Goal: Task Accomplishment & Management: Use online tool/utility

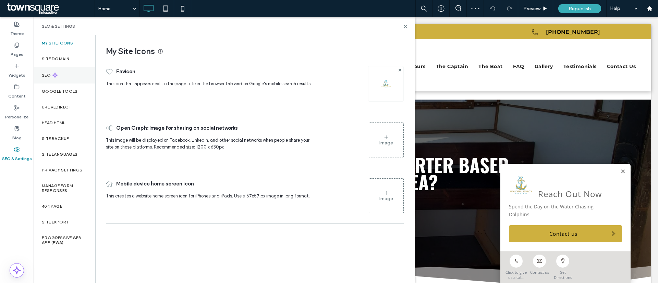
click at [68, 76] on div "SEO" at bounding box center [65, 75] width 62 height 17
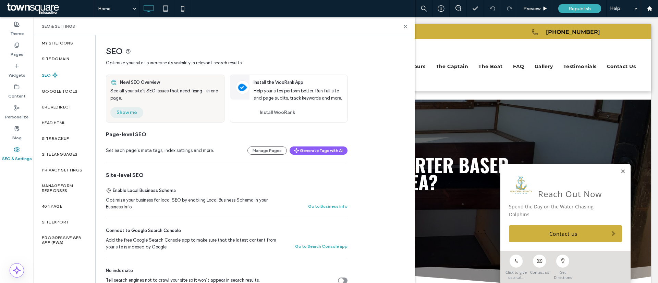
click at [126, 117] on button "Show me" at bounding box center [126, 112] width 33 height 11
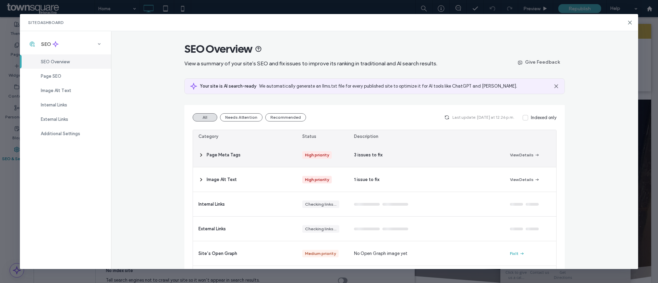
click at [209, 150] on div "Page Meta Tags" at bounding box center [245, 155] width 104 height 24
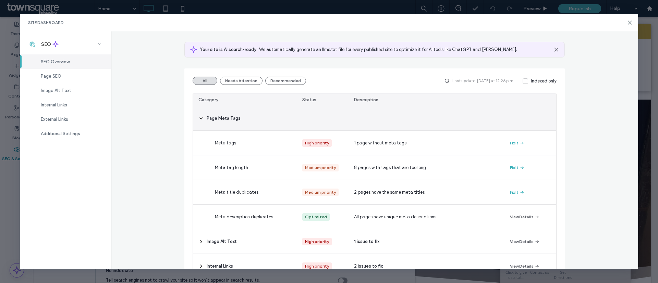
scroll to position [51, 0]
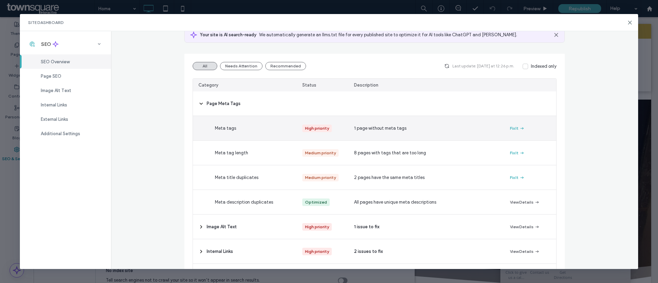
click at [223, 131] on span "Meta tags" at bounding box center [225, 128] width 21 height 7
click at [520, 127] on div "Fix It" at bounding box center [530, 128] width 52 height 24
click at [520, 127] on icon "button" at bounding box center [521, 128] width 5 height 5
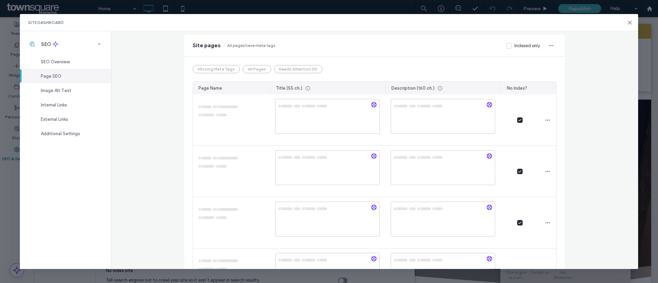
scroll to position [0, 0]
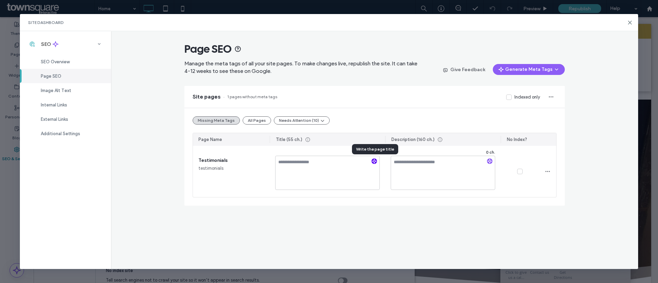
click at [375, 161] on icon "button" at bounding box center [374, 161] width 5 height 5
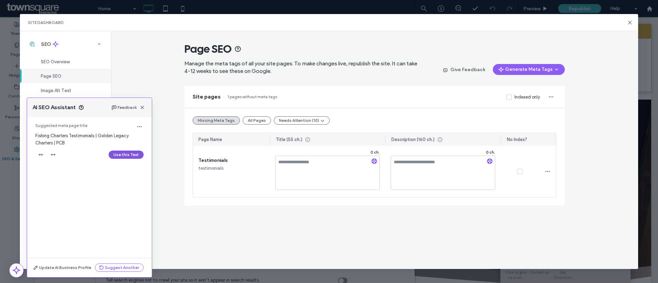
click at [127, 153] on button "Use this Text" at bounding box center [126, 155] width 35 height 8
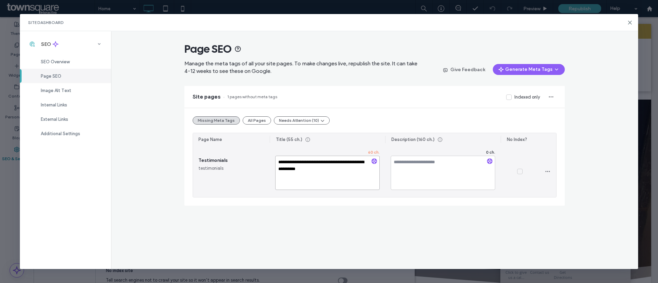
drag, startPoint x: 293, startPoint y: 163, endPoint x: 265, endPoint y: 163, distance: 28.1
click at [265, 163] on section "**********" at bounding box center [374, 171] width 363 height 51
type textarea "**********"
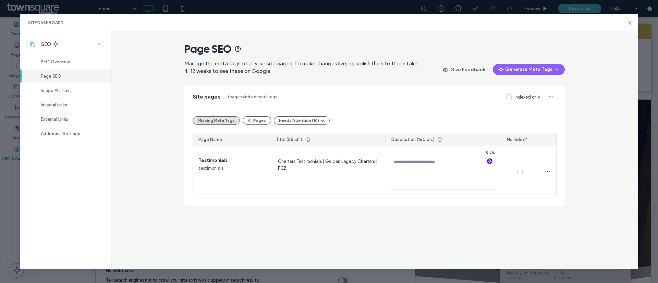
click at [489, 162] on use "button" at bounding box center [490, 161] width 4 height 4
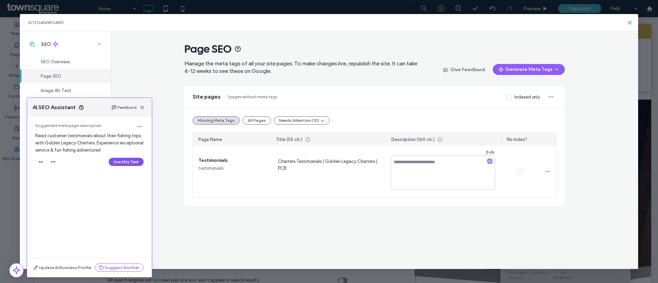
click at [121, 160] on button "Use this Text" at bounding box center [126, 162] width 35 height 8
type textarea "**********"
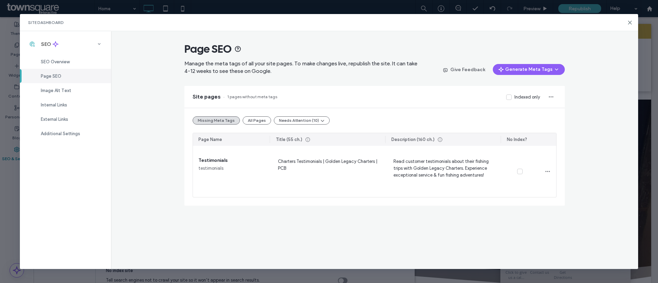
click at [358, 107] on div "Site pages 1 pages without meta tags Indexed only" at bounding box center [374, 97] width 380 height 22
click at [58, 62] on span "SEO Overview" at bounding box center [55, 61] width 29 height 5
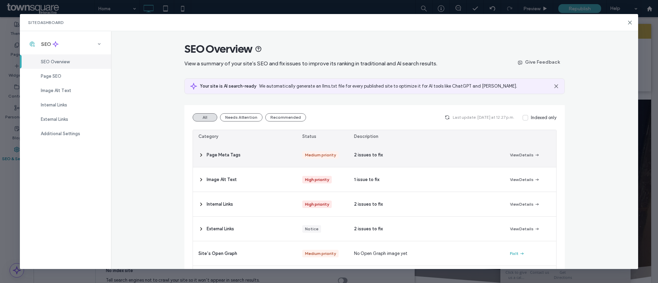
click at [199, 150] on span at bounding box center [200, 155] width 5 height 24
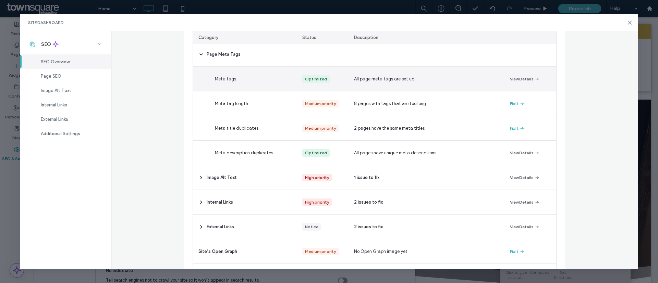
scroll to position [103, 0]
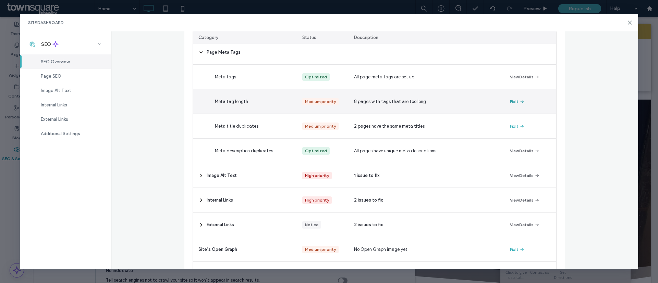
click at [510, 101] on button "Fix It" at bounding box center [517, 102] width 15 height 8
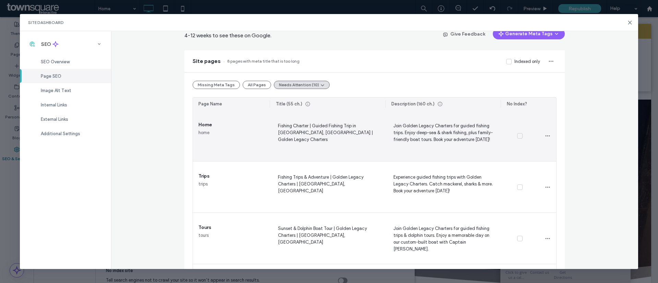
scroll to position [51, 0]
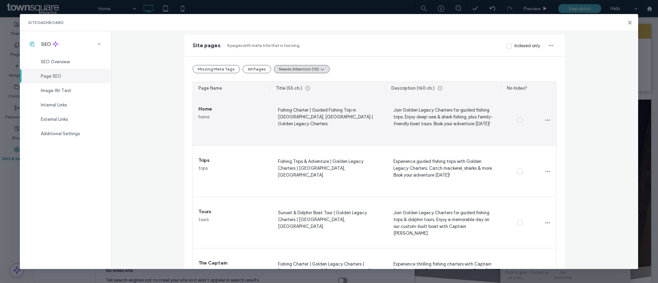
click at [303, 110] on span "Fishing Charter | Guided Fishing Trip in Panama City & Destin, FL | Golden Lega…" at bounding box center [327, 120] width 105 height 28
drag, startPoint x: 309, startPoint y: 110, endPoint x: 364, endPoint y: 111, distance: 55.5
click at [364, 111] on textarea "**********" at bounding box center [327, 122] width 105 height 34
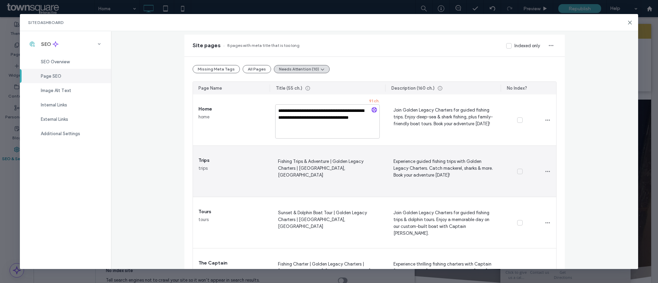
type textarea "**********"
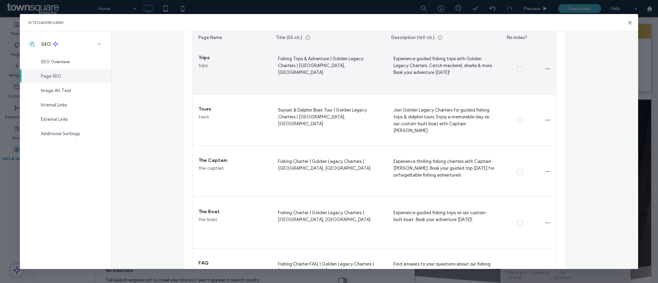
scroll to position [103, 0]
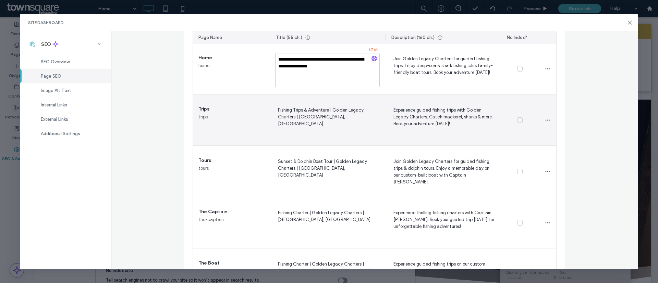
click at [313, 119] on span "Fishing Trips & Adventure | Golden Legacy Charters | Panama City & Destin, FL" at bounding box center [327, 120] width 105 height 28
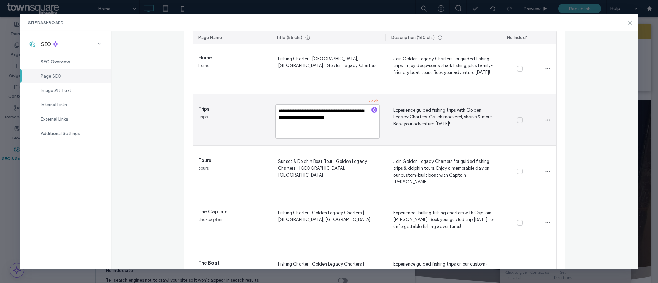
click at [311, 112] on textarea "**********" at bounding box center [327, 122] width 105 height 34
drag, startPoint x: 326, startPoint y: 110, endPoint x: 300, endPoint y: 109, distance: 26.1
click at [300, 109] on textarea "**********" at bounding box center [327, 122] width 105 height 34
type textarea "**********"
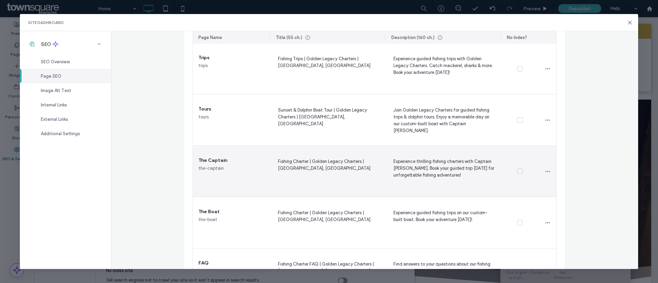
click at [313, 162] on span "Fishing Charter | Golden Legacy Charters | Panama City & Destin, FL" at bounding box center [327, 172] width 105 height 28
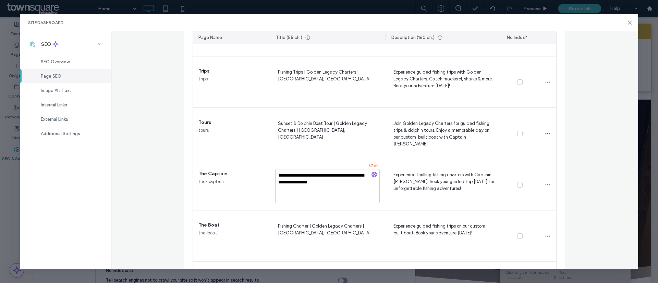
scroll to position [206, 0]
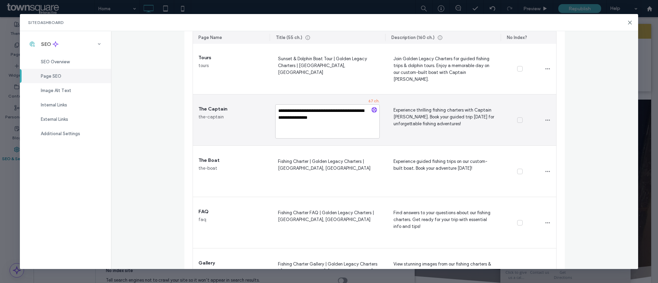
drag, startPoint x: 323, startPoint y: 112, endPoint x: 307, endPoint y: 114, distance: 15.9
click at [307, 114] on textarea "**********" at bounding box center [327, 122] width 105 height 34
type textarea "**********"
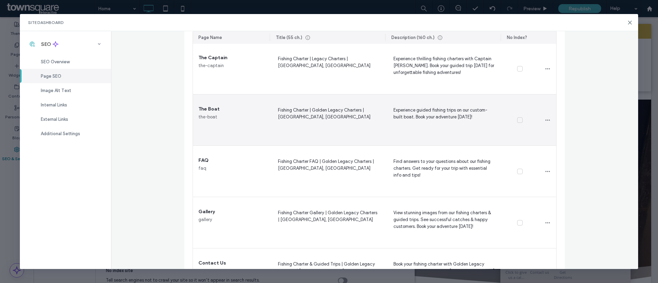
click at [319, 114] on span "Fishing Charter | Golden Legacy Charters | Panama City & Destin, FL" at bounding box center [327, 120] width 105 height 28
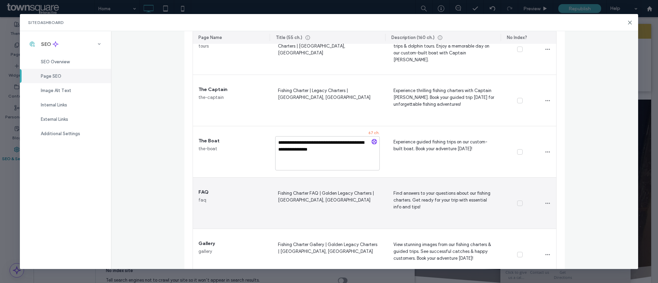
scroll to position [296, 0]
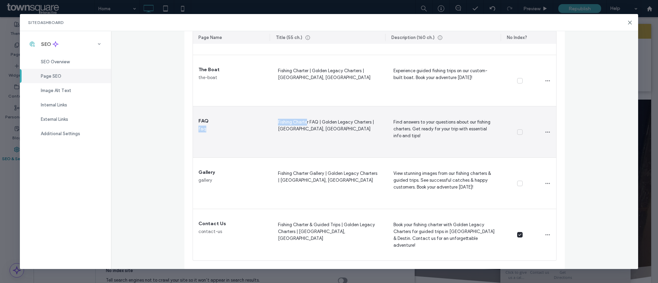
drag, startPoint x: 304, startPoint y: 121, endPoint x: 235, endPoint y: 121, distance: 68.5
click at [235, 121] on section "Home home Fishing Charter | Panama City & Destin, FL | Golden Legacy Charters J…" at bounding box center [374, 55] width 363 height 411
click at [304, 124] on span "Fishing Charter FAQ | Golden Legacy Charters | Panama City & Destin, FL" at bounding box center [327, 132] width 105 height 28
drag, startPoint x: 289, startPoint y: 124, endPoint x: 236, endPoint y: 127, distance: 52.9
click at [236, 127] on section "Home home Fishing Charter | Panama City & Destin, FL | Golden Legacy Charters J…" at bounding box center [374, 55] width 363 height 411
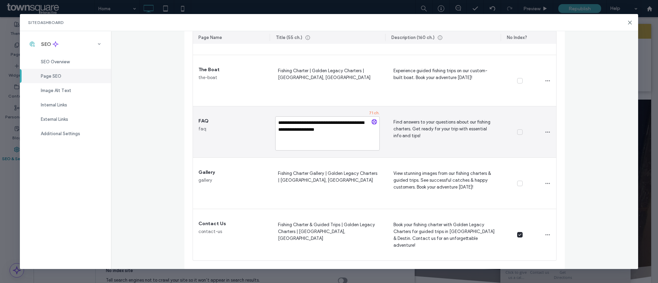
click at [283, 125] on textarea "**********" at bounding box center [327, 134] width 105 height 34
drag, startPoint x: 304, startPoint y: 123, endPoint x: 232, endPoint y: 123, distance: 71.6
click at [232, 123] on section "Home home Fishing Charter | Panama City & Destin, FL | Golden Legacy Charters J…" at bounding box center [374, 55] width 363 height 411
type textarea "**********"
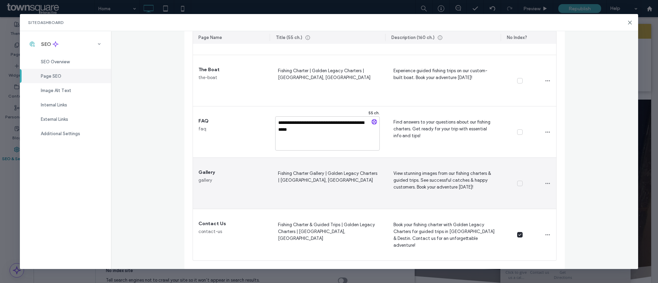
click at [306, 171] on span "Fishing Charter Gallery | Golden Legacy Charters | Panama City & Destin, FL" at bounding box center [327, 184] width 105 height 28
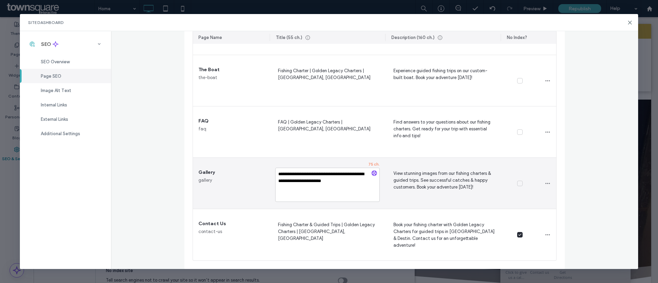
click at [306, 173] on textarea "**********" at bounding box center [327, 185] width 105 height 34
drag, startPoint x: 306, startPoint y: 173, endPoint x: 244, endPoint y: 175, distance: 62.4
click at [244, 175] on section "Home home Fishing Charter | Panama City & Destin, FL | Golden Legacy Charters J…" at bounding box center [374, 55] width 363 height 411
type textarea "**********"
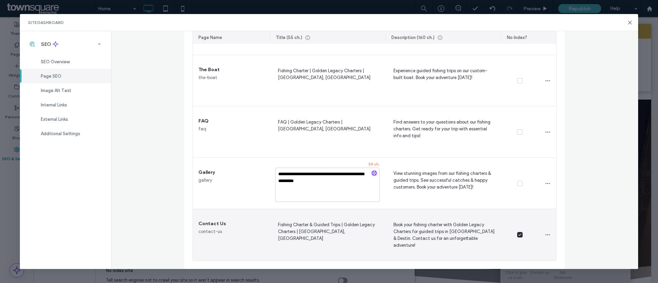
click at [314, 225] on span "Fishing Charter & Guided Trips | Golden Legacy Charters | Panama City & Destin,…" at bounding box center [327, 235] width 105 height 28
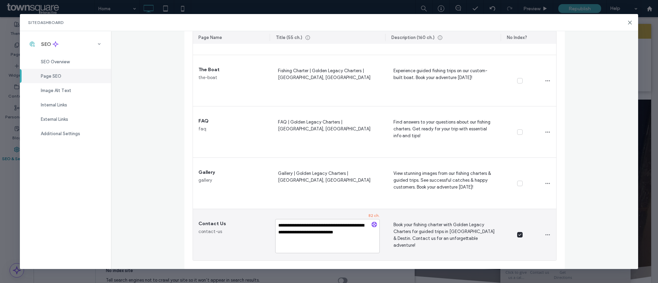
drag, startPoint x: 337, startPoint y: 225, endPoint x: 229, endPoint y: 227, distance: 107.6
click at [229, 227] on section "Home home Fishing Charter | Panama City & Destin, FL | Golden Legacy Charters J…" at bounding box center [374, 55] width 363 height 411
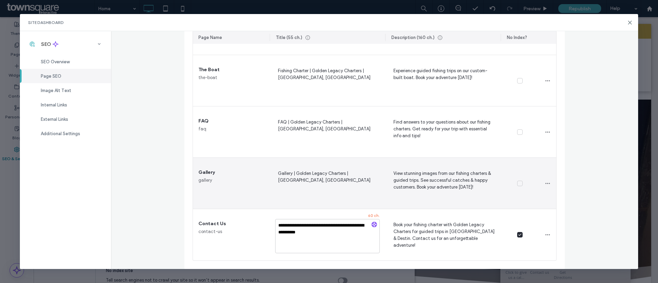
type textarea "**********"
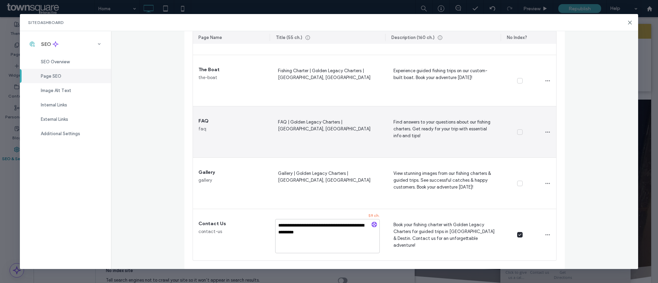
click at [319, 146] on span "FAQ | Golden Legacy Charters | Panama City & Destin, FL" at bounding box center [327, 132] width 105 height 28
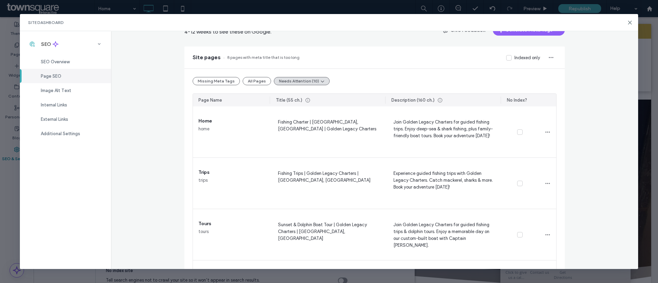
scroll to position [0, 0]
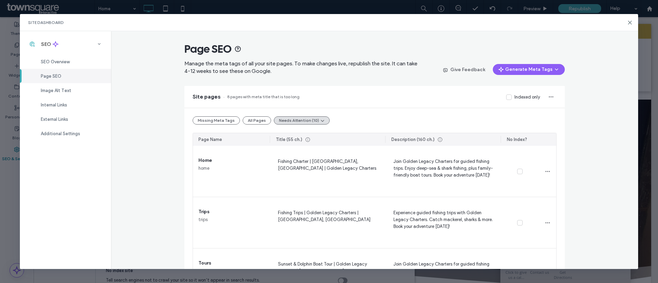
click at [228, 106] on div "Site pages 8 pages with meta title that is too long Indexed only" at bounding box center [374, 97] width 380 height 22
click at [69, 58] on div "SEO Overview" at bounding box center [65, 61] width 91 height 14
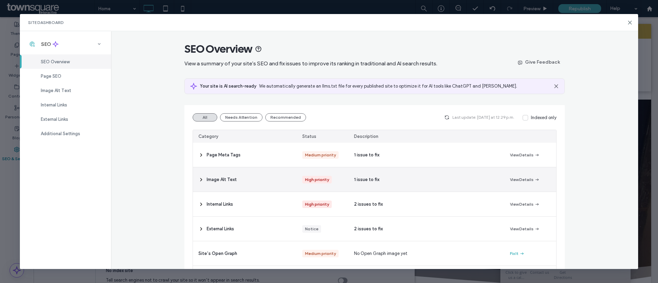
click at [249, 175] on div "Image Alt Text" at bounding box center [245, 180] width 104 height 24
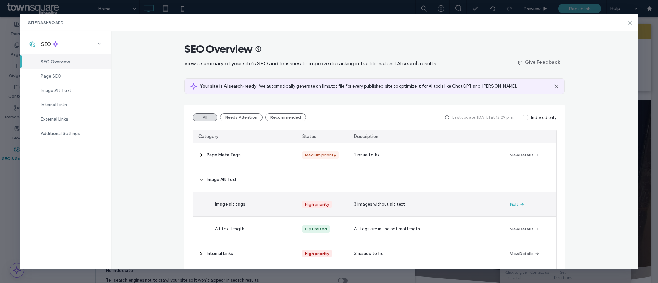
click at [365, 205] on span "3 images without alt text" at bounding box center [379, 204] width 51 height 7
click at [510, 202] on button "Fix It" at bounding box center [517, 204] width 15 height 8
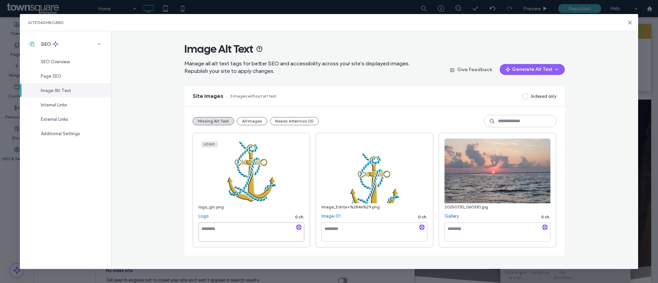
click at [262, 232] on textarea at bounding box center [251, 232] width 106 height 19
drag, startPoint x: 223, startPoint y: 222, endPoint x: 206, endPoint y: 235, distance: 21.0
click at [206, 235] on textarea at bounding box center [251, 232] width 106 height 19
paste textarea "**********"
click at [236, 230] on textarea "**********" at bounding box center [251, 232] width 106 height 19
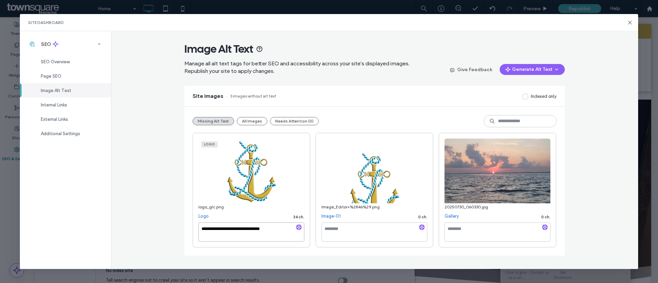
click at [273, 229] on textarea "**********" at bounding box center [251, 232] width 106 height 19
type textarea "**********"
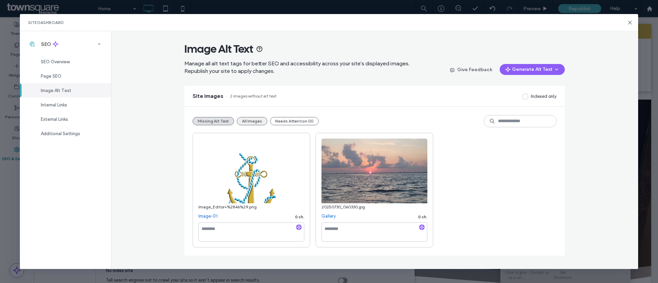
click at [259, 119] on button "All Images" at bounding box center [252, 121] width 31 height 8
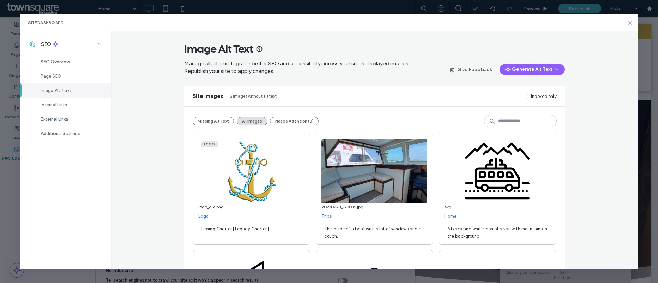
click at [274, 227] on div "Fishing Charter | Legacy Charter |" at bounding box center [251, 232] width 106 height 19
click at [272, 230] on textarea "**********" at bounding box center [251, 232] width 106 height 19
paste textarea "**********"
drag, startPoint x: 246, startPoint y: 234, endPoint x: 189, endPoint y: 220, distance: 58.9
click at [193, 220] on div "**********" at bounding box center [252, 190] width 118 height 115
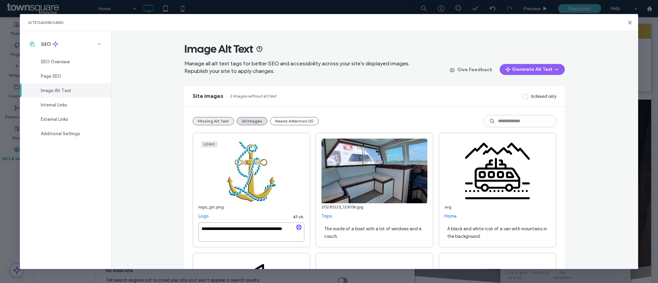
type textarea "**********"
click at [210, 119] on button "Missing Alt Text" at bounding box center [213, 121] width 41 height 8
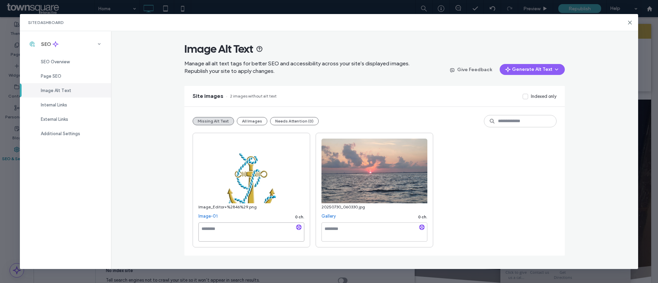
paste textarea "**********"
type textarea "**********"
click at [353, 230] on textarea at bounding box center [374, 232] width 106 height 19
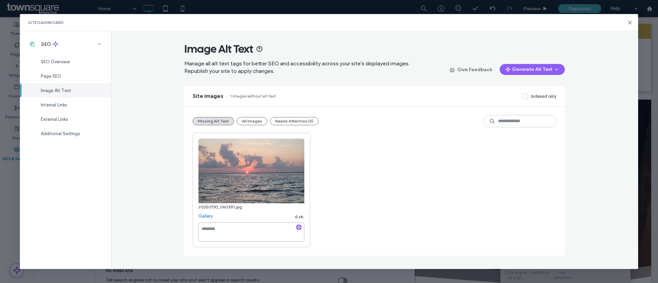
paste textarea "**********"
type textarea "**********"
click at [361, 164] on div "**********" at bounding box center [375, 190] width 364 height 115
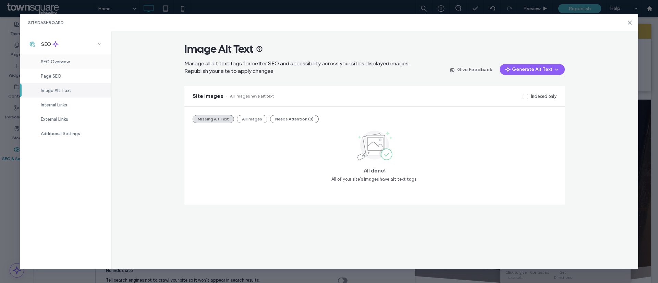
click at [68, 61] on span "SEO Overview" at bounding box center [55, 61] width 29 height 5
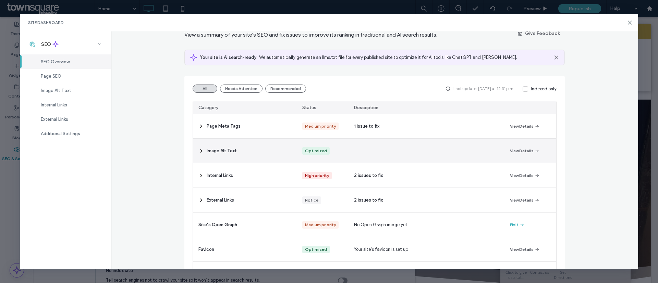
scroll to position [51, 0]
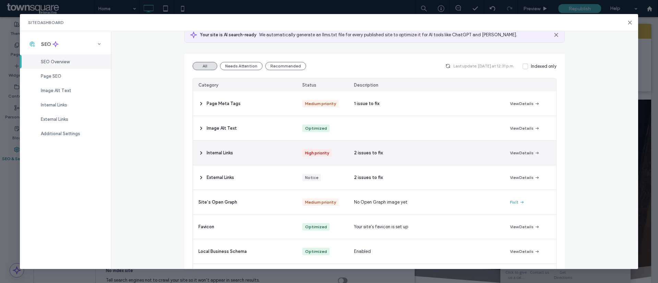
click at [219, 152] on span "Internal Links" at bounding box center [220, 153] width 26 height 7
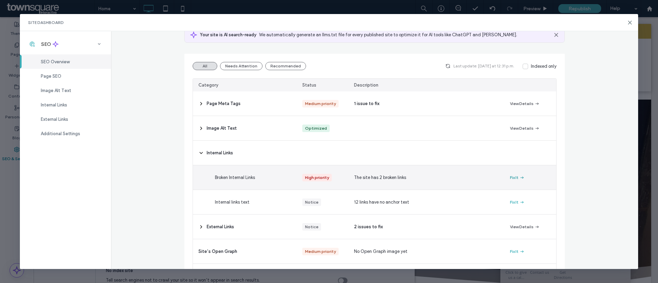
click at [521, 178] on icon "button" at bounding box center [521, 177] width 5 height 5
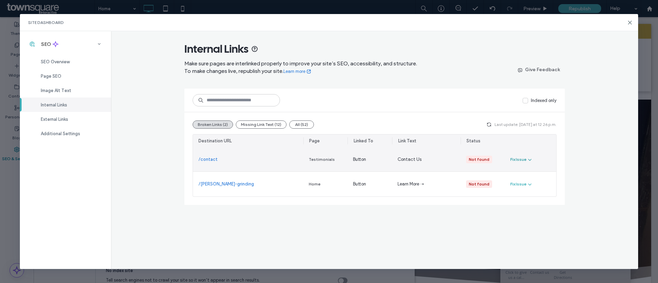
click at [528, 160] on icon "button" at bounding box center [529, 159] width 5 height 5
click at [526, 176] on span "Fix in Editor" at bounding box center [527, 176] width 23 height 7
click at [445, 162] on div "Contact Us" at bounding box center [426, 159] width 69 height 24
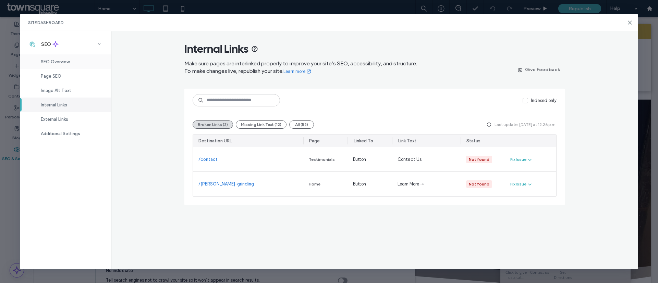
click at [59, 63] on span "SEO Overview" at bounding box center [55, 61] width 29 height 5
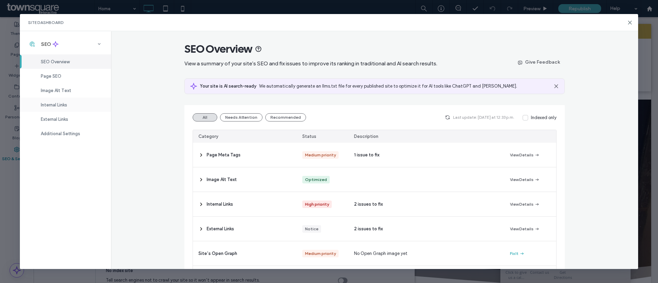
click at [60, 108] on div "Internal Links" at bounding box center [65, 105] width 91 height 14
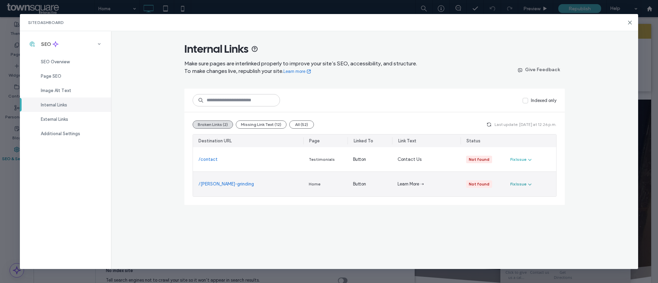
click at [519, 182] on div "Fix Issue" at bounding box center [518, 184] width 16 height 6
click at [529, 199] on span "Fix in Editor" at bounding box center [527, 200] width 23 height 7
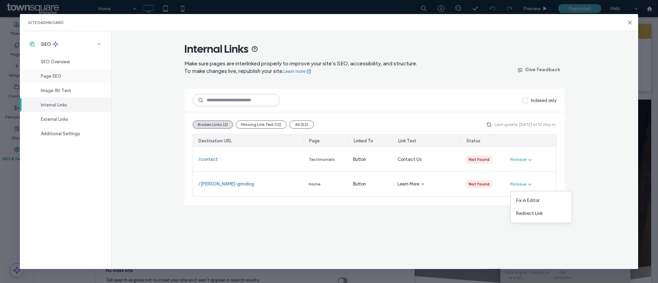
click at [58, 76] on span "Page SEO" at bounding box center [51, 76] width 21 height 5
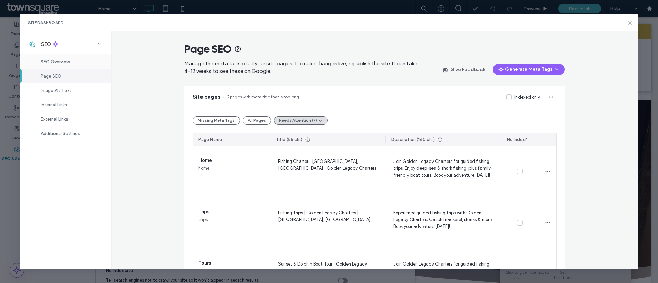
click at [58, 60] on span "SEO Overview" at bounding box center [55, 61] width 29 height 5
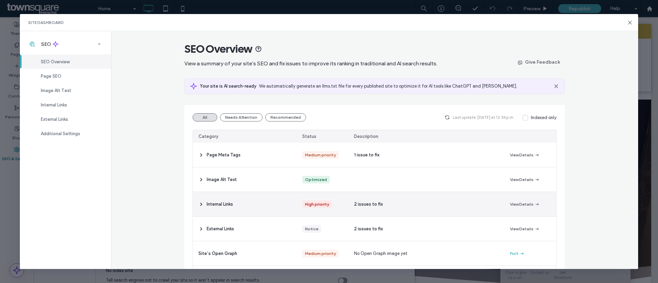
click at [211, 206] on span "Internal Links" at bounding box center [220, 204] width 26 height 7
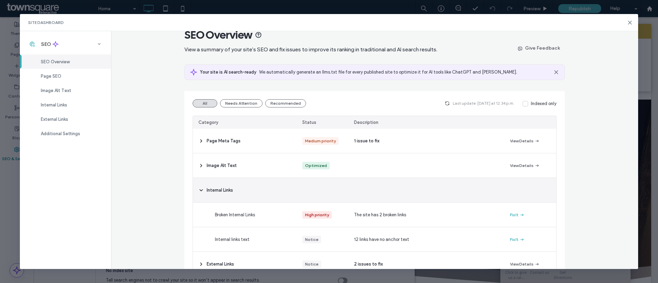
scroll to position [51, 0]
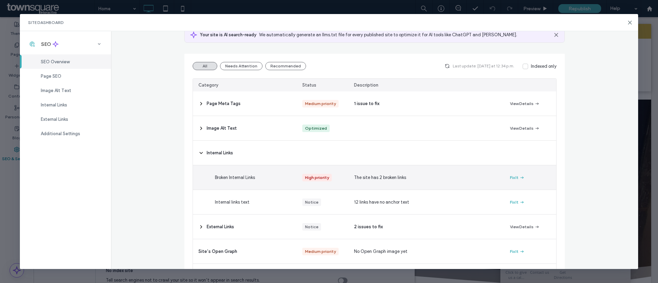
click at [365, 184] on div "The site has 2 broken links" at bounding box center [427, 178] width 156 height 24
click at [365, 182] on div "The site has 2 broken links" at bounding box center [427, 178] width 156 height 24
click at [510, 178] on button "Fix It" at bounding box center [517, 178] width 15 height 8
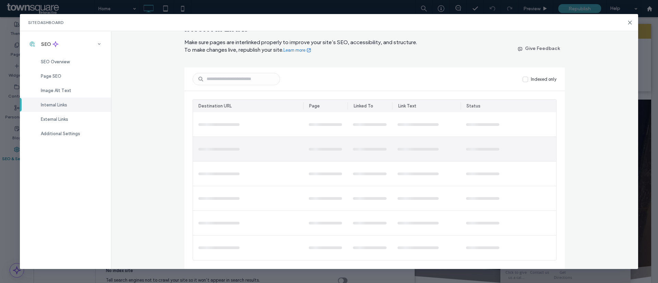
scroll to position [0, 0]
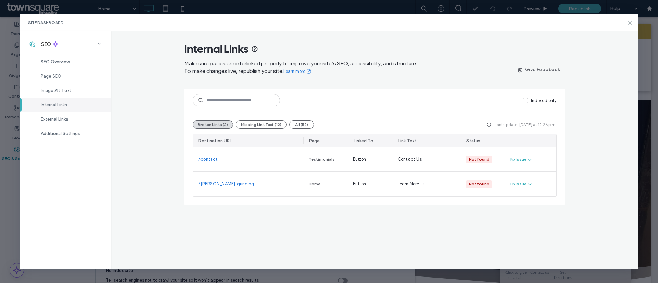
click at [290, 5] on div "Site Dashboard SEO SEO Overview Page SEO Image Alt Text Internal Links External…" at bounding box center [329, 141] width 658 height 283
click at [629, 22] on use at bounding box center [630, 22] width 3 height 3
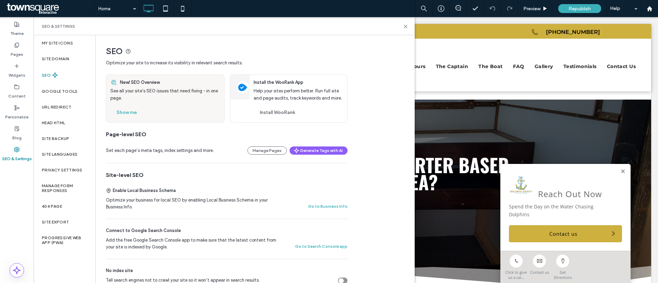
click at [50, 73] on label "SEO" at bounding box center [47, 75] width 10 height 5
click at [129, 109] on button "Show me" at bounding box center [126, 112] width 33 height 11
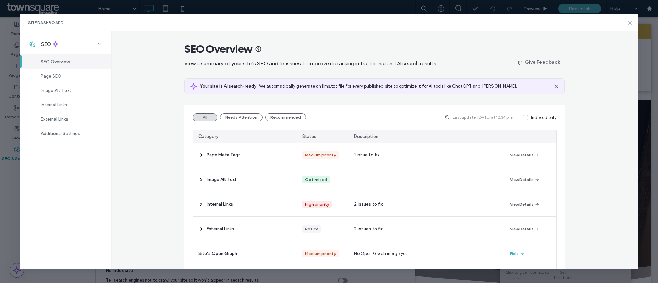
click at [625, 21] on div "Site Dashboard" at bounding box center [329, 22] width 619 height 17
click at [627, 22] on div "Site Dashboard" at bounding box center [329, 22] width 619 height 17
drag, startPoint x: 630, startPoint y: 23, endPoint x: 593, endPoint y: 5, distance: 40.5
click at [630, 23] on use at bounding box center [630, 22] width 3 height 3
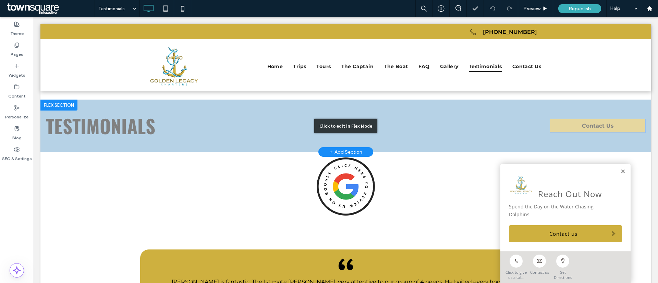
click at [600, 121] on div "Click to edit in Flex Mode" at bounding box center [345, 126] width 611 height 52
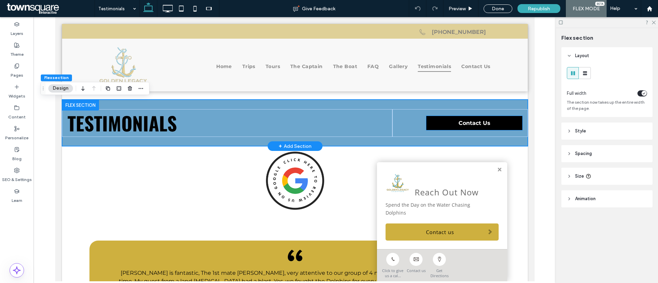
click at [475, 121] on span "Contact Us" at bounding box center [474, 123] width 32 height 7
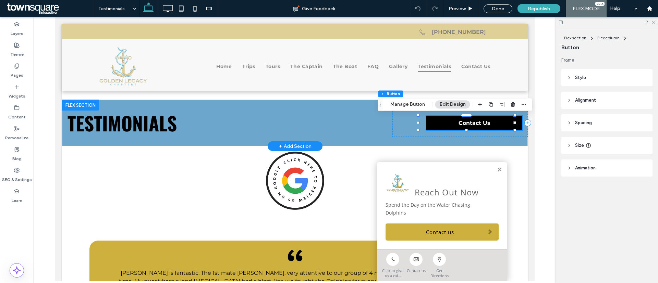
type input "**"
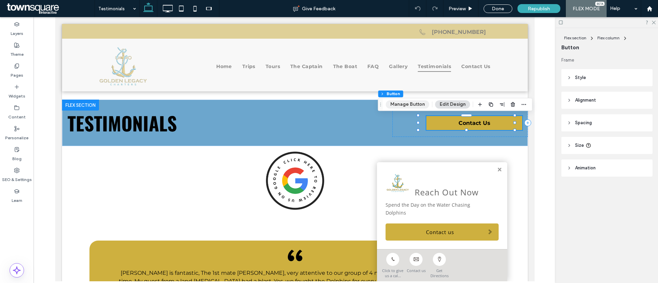
drag, startPoint x: 421, startPoint y: 105, endPoint x: 372, endPoint y: 100, distance: 48.9
click at [420, 105] on button "Manage Button" at bounding box center [408, 104] width 44 height 8
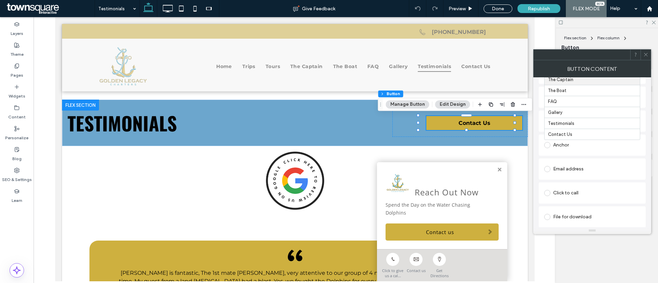
scroll to position [109, 0]
click at [505, 6] on div "Done" at bounding box center [498, 8] width 29 height 9
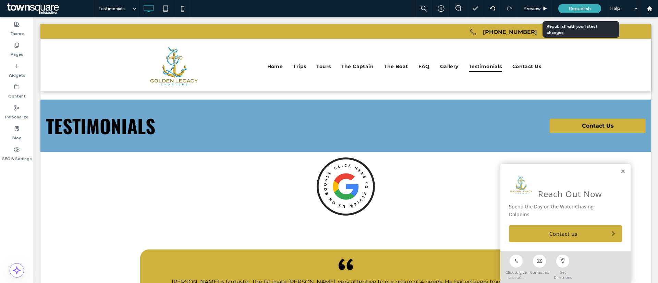
click at [576, 8] on span "Republish" at bounding box center [580, 9] width 22 height 6
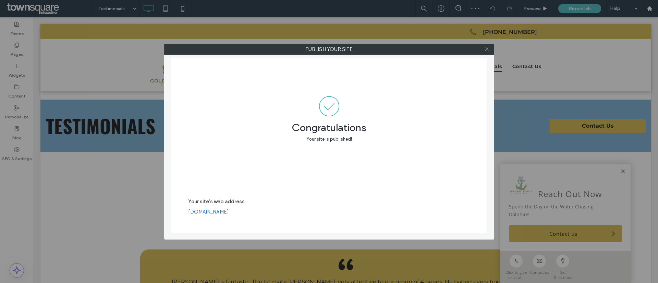
click at [485, 49] on icon at bounding box center [486, 49] width 5 height 5
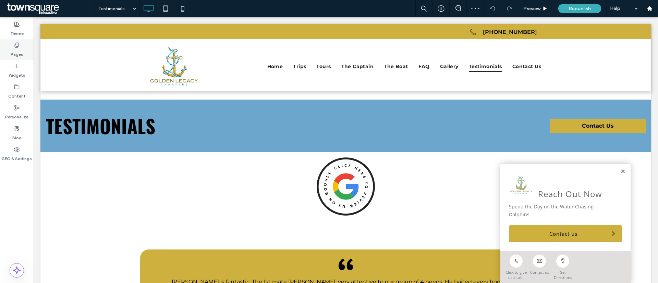
click at [14, 51] on label "Pages" at bounding box center [17, 53] width 13 height 10
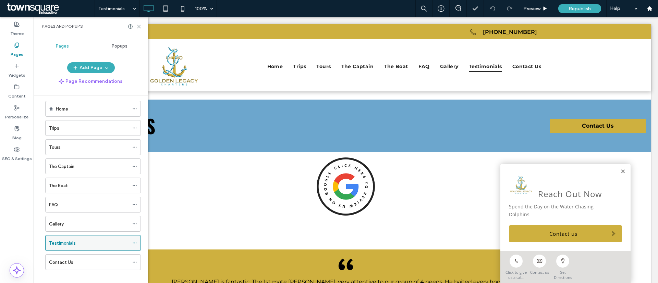
scroll to position [0, 0]
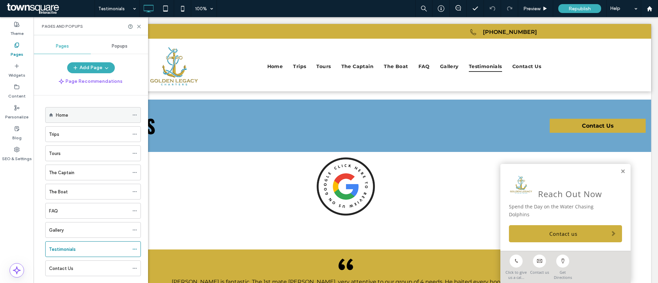
click at [63, 114] on label "Home" at bounding box center [62, 115] width 12 height 12
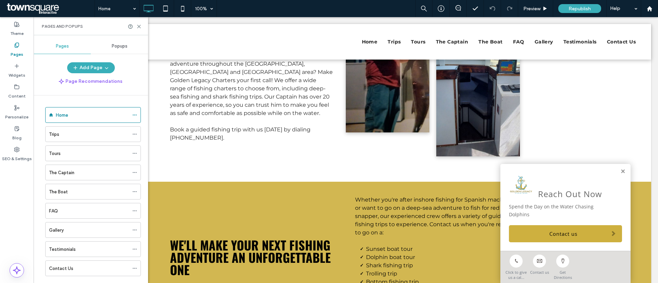
scroll to position [508, 0]
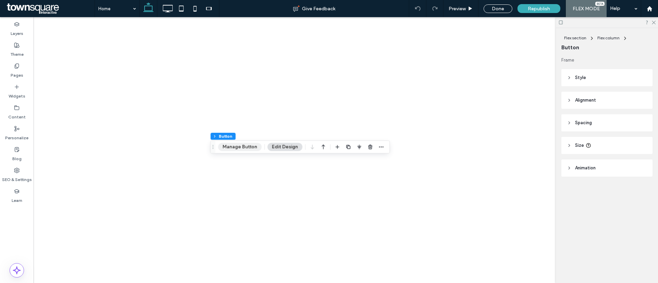
click at [238, 145] on button "Manage Button" at bounding box center [240, 147] width 44 height 8
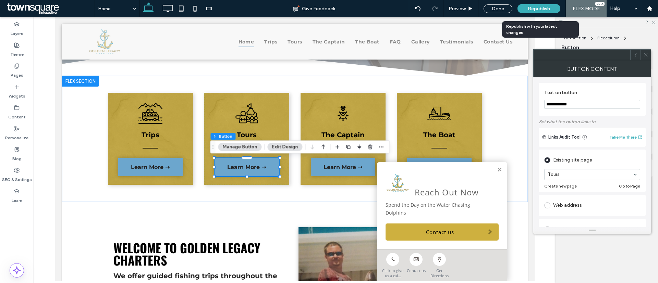
click at [546, 2] on div "Republish" at bounding box center [538, 8] width 43 height 17
click at [545, 12] on div "Republish" at bounding box center [538, 8] width 43 height 9
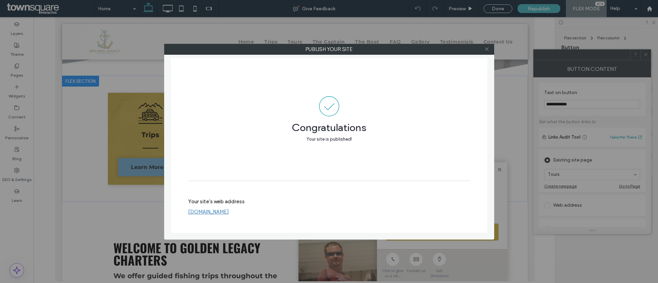
click at [487, 48] on icon at bounding box center [486, 49] width 5 height 5
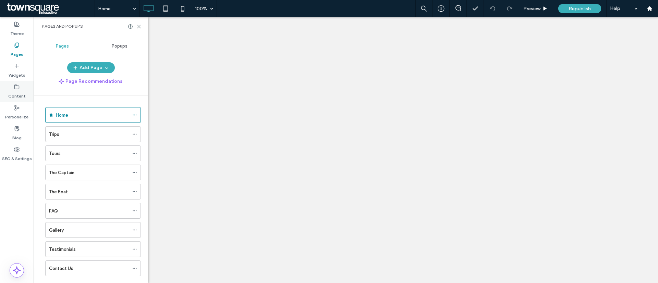
click at [15, 89] on icon at bounding box center [16, 86] width 5 height 5
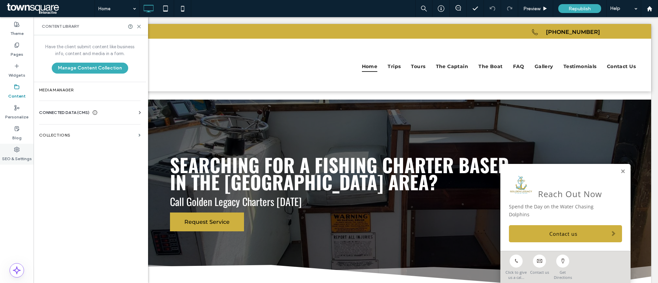
click at [13, 154] on label "SEO & Settings" at bounding box center [17, 158] width 30 height 10
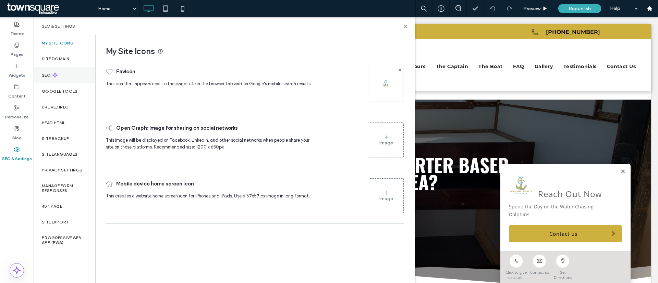
click at [66, 82] on div "SEO" at bounding box center [65, 75] width 62 height 17
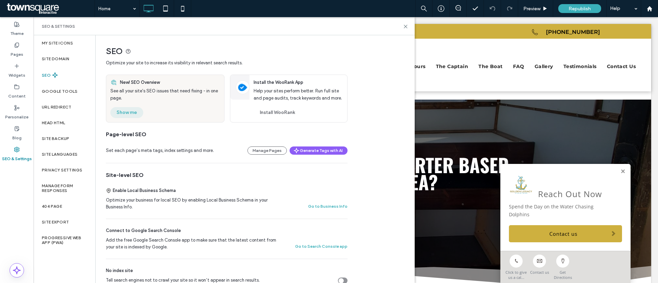
click at [126, 110] on button "Show me" at bounding box center [126, 112] width 33 height 11
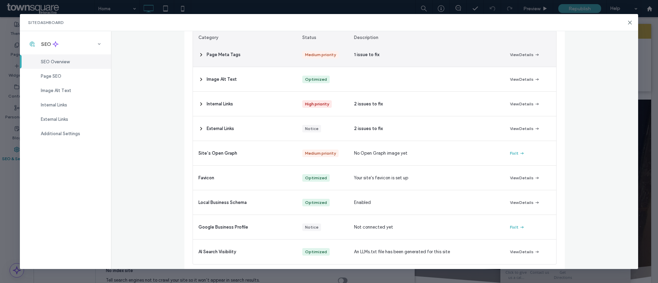
scroll to position [103, 0]
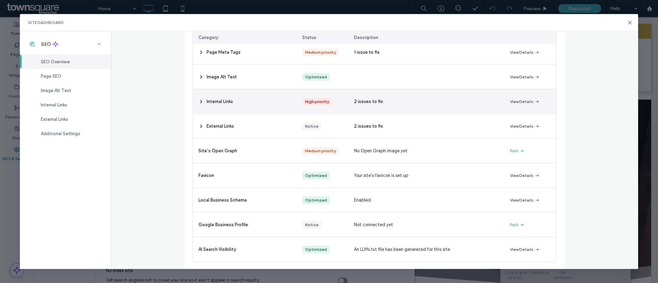
click at [222, 100] on span "Internal Links" at bounding box center [220, 101] width 26 height 7
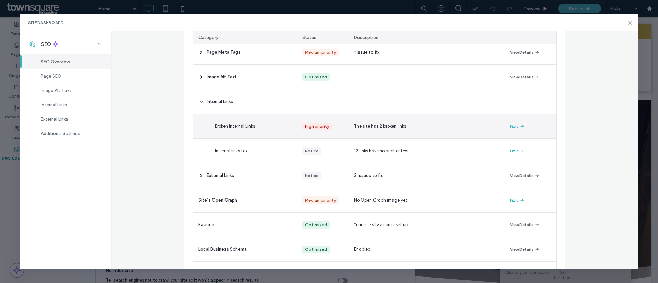
click at [504, 125] on div "Fix It" at bounding box center [530, 126] width 52 height 24
click at [510, 125] on button "Fix It" at bounding box center [517, 126] width 15 height 8
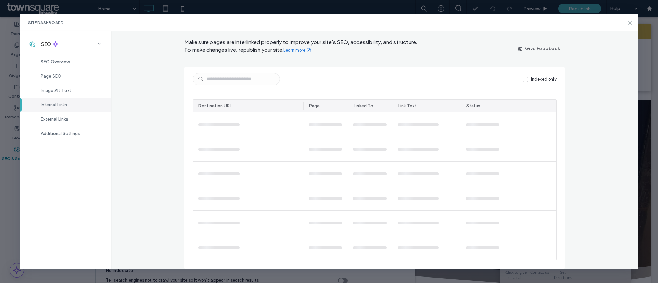
scroll to position [0, 0]
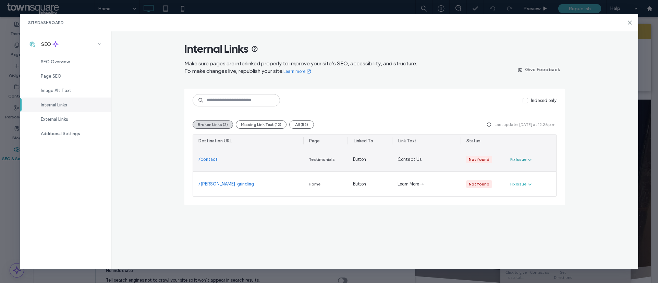
click at [515, 157] on div "Fix Issue" at bounding box center [518, 160] width 16 height 6
click at [524, 173] on span "Fix in Editor" at bounding box center [527, 176] width 23 height 7
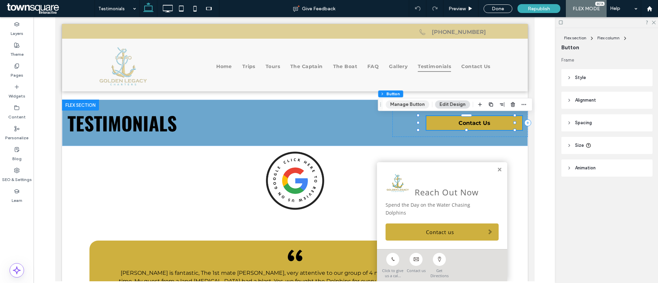
click at [418, 104] on button "Manage Button" at bounding box center [408, 104] width 44 height 8
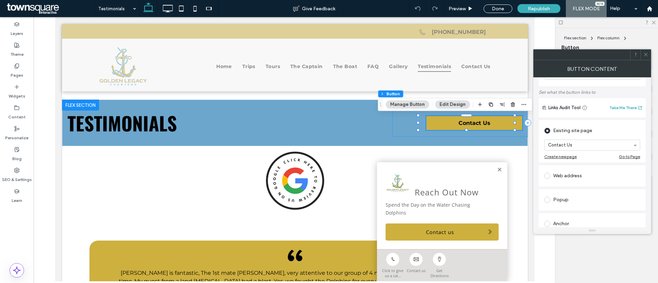
scroll to position [51, 0]
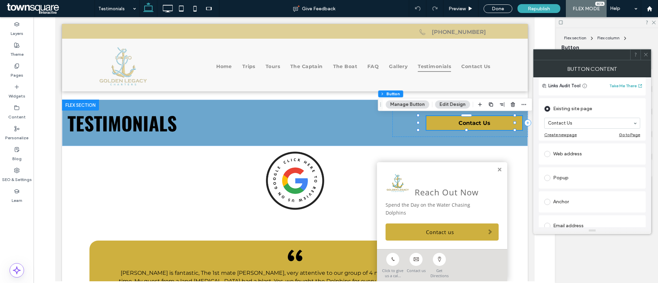
click at [645, 54] on icon at bounding box center [645, 54] width 5 height 5
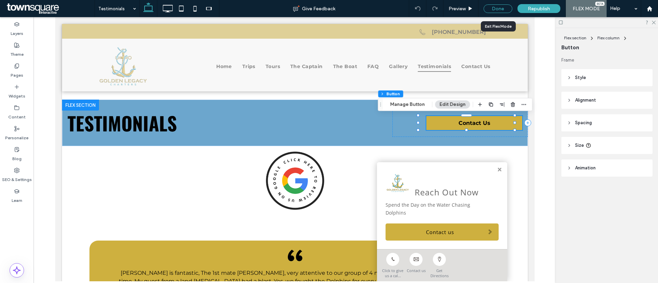
click at [502, 8] on div "Done" at bounding box center [498, 8] width 29 height 9
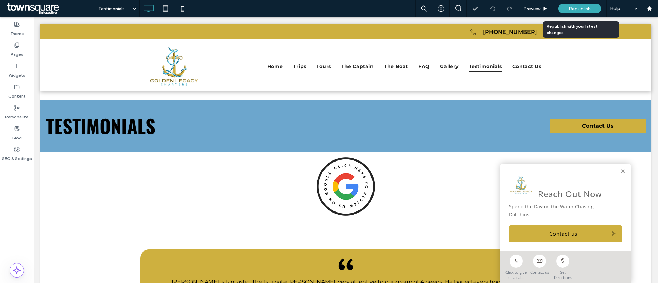
click at [578, 10] on span "Republish" at bounding box center [580, 9] width 22 height 6
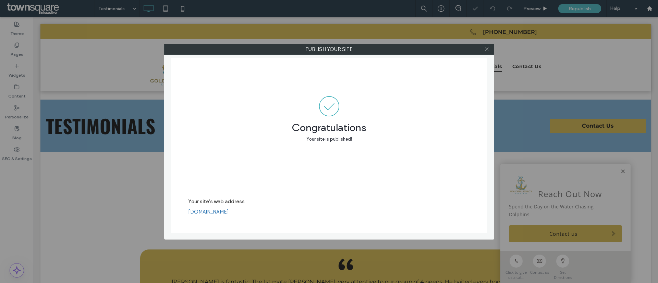
click at [488, 48] on icon at bounding box center [486, 49] width 5 height 5
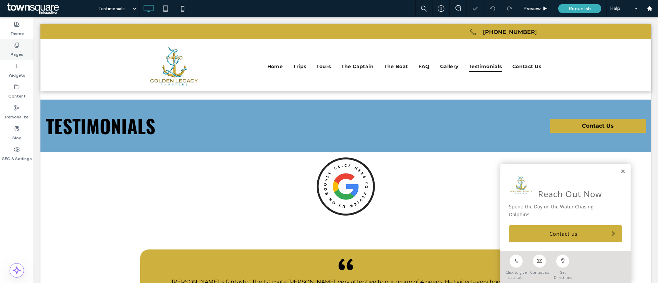
click at [12, 49] on label "Pages" at bounding box center [17, 53] width 13 height 10
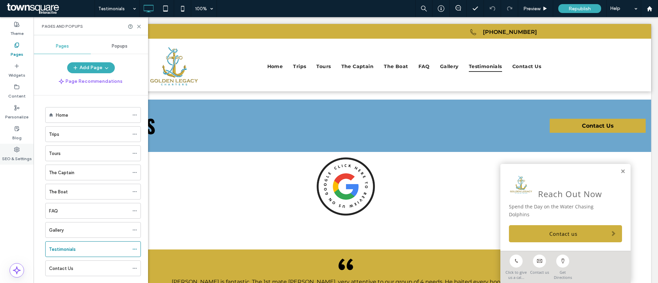
click at [16, 155] on label "SEO & Settings" at bounding box center [17, 158] width 30 height 10
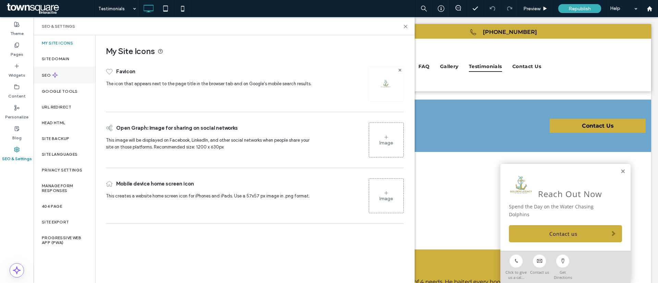
click at [54, 80] on div "SEO" at bounding box center [65, 75] width 62 height 17
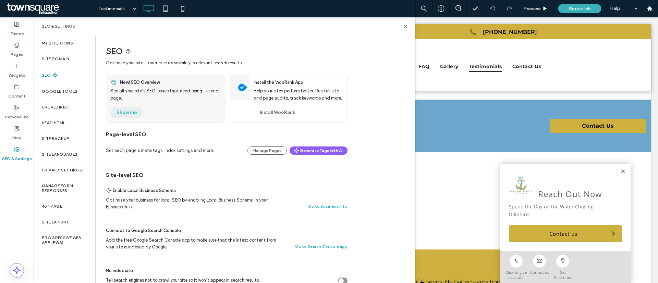
click at [124, 109] on button "Show me" at bounding box center [126, 112] width 33 height 11
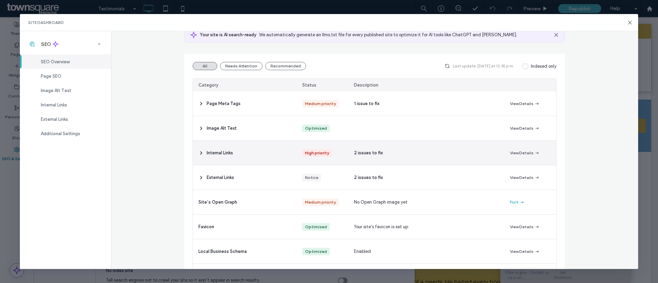
click at [207, 155] on span "Internal Links" at bounding box center [220, 153] width 26 height 7
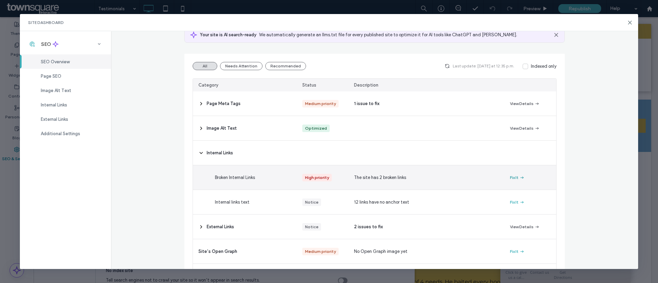
click at [519, 177] on icon "button" at bounding box center [521, 177] width 5 height 5
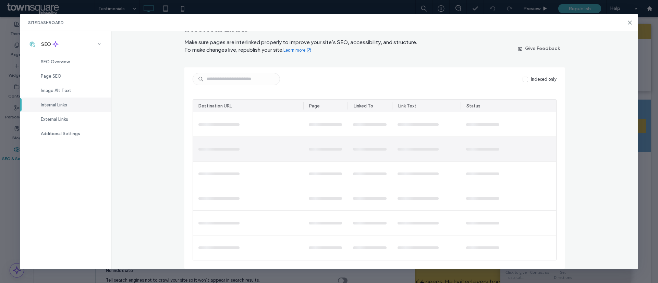
scroll to position [0, 0]
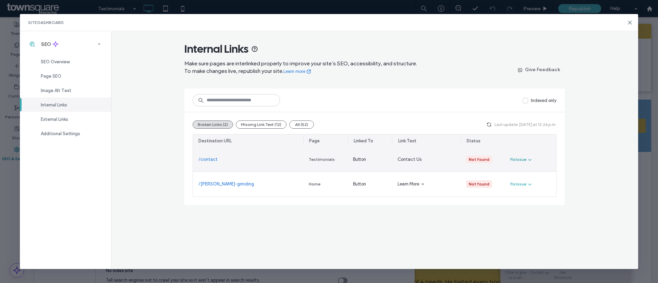
click at [526, 162] on span "button" at bounding box center [529, 160] width 6 height 8
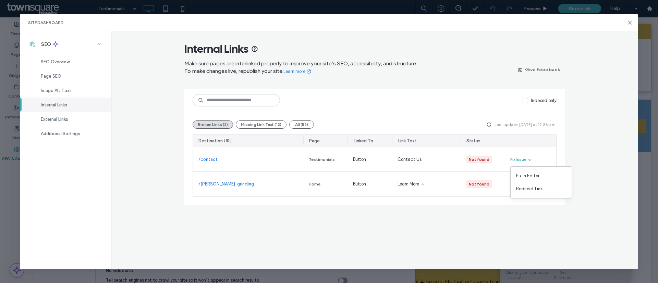
click at [431, 226] on div "Internal Links Make sure pages are interlinked properly to improve your site’s …" at bounding box center [374, 150] width 527 height 238
click at [257, 127] on button "Missing Link Text (12)" at bounding box center [261, 125] width 51 height 8
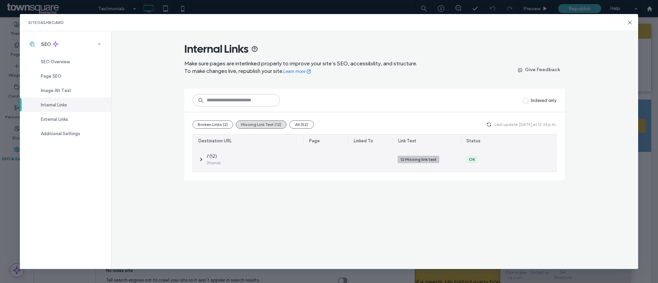
click at [200, 158] on icon at bounding box center [200, 159] width 5 height 5
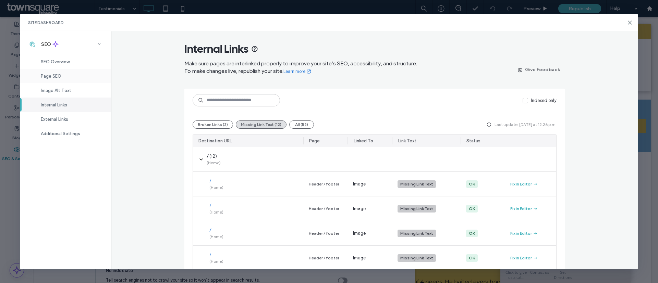
drag, startPoint x: 57, startPoint y: 63, endPoint x: 59, endPoint y: 80, distance: 17.6
click at [59, 80] on div "SEO Overview Page SEO Image Alt Text Internal Links External Links Additional S…" at bounding box center [65, 96] width 91 height 89
click at [59, 90] on span "Image Alt Text" at bounding box center [56, 90] width 31 height 5
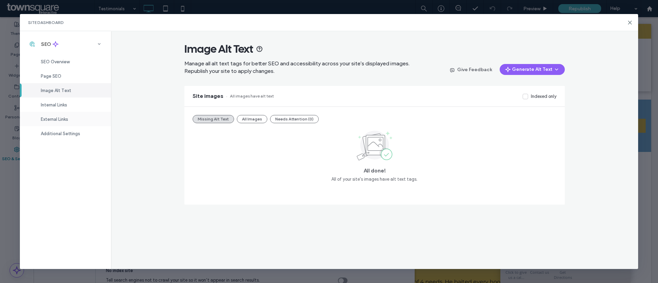
click at [59, 123] on div "External Links" at bounding box center [65, 119] width 91 height 14
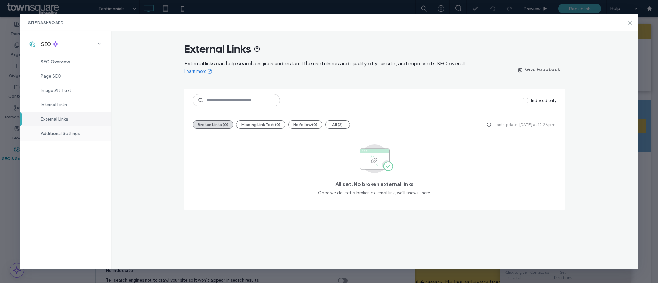
click at [59, 133] on span "Additional Settings" at bounding box center [60, 133] width 39 height 5
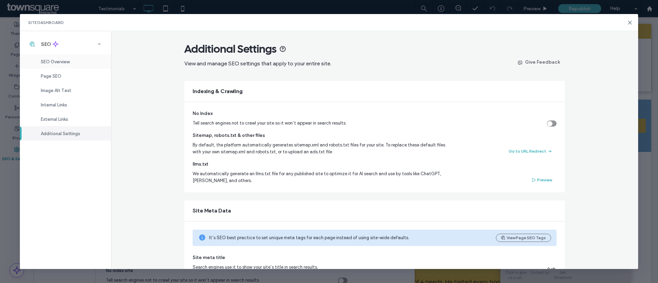
click at [53, 61] on span "SEO Overview" at bounding box center [55, 61] width 29 height 5
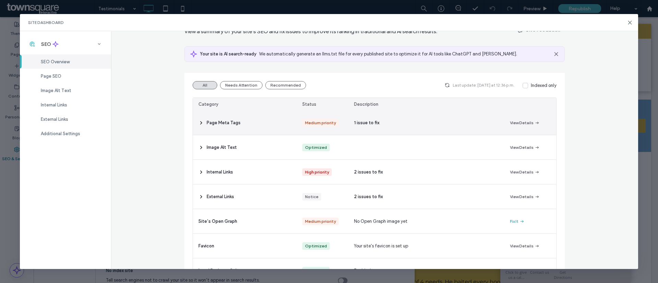
scroll to position [104, 0]
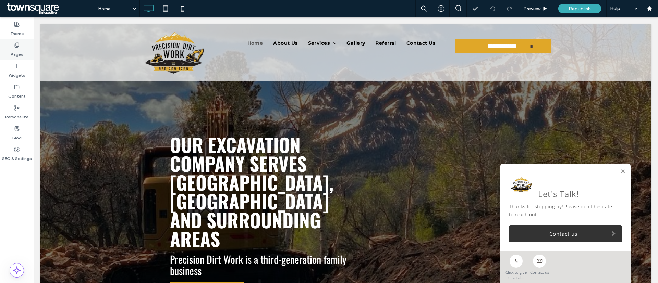
click at [9, 51] on div "Pages" at bounding box center [17, 49] width 34 height 21
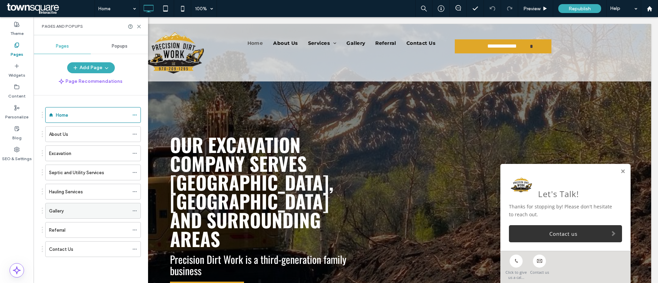
click at [65, 210] on div "Gallery" at bounding box center [89, 211] width 80 height 7
click at [139, 26] on icon at bounding box center [138, 26] width 5 height 5
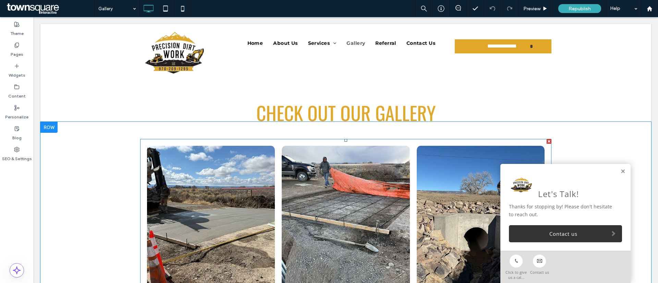
click at [195, 212] on link at bounding box center [211, 219] width 136 height 155
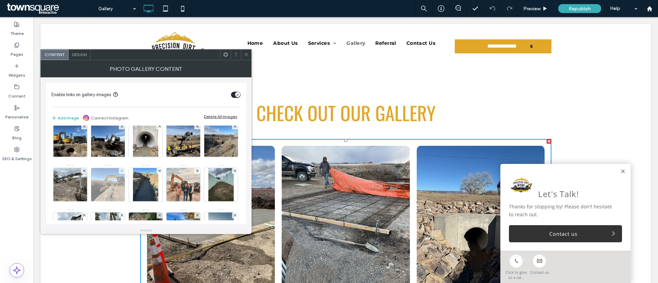
scroll to position [180, 0]
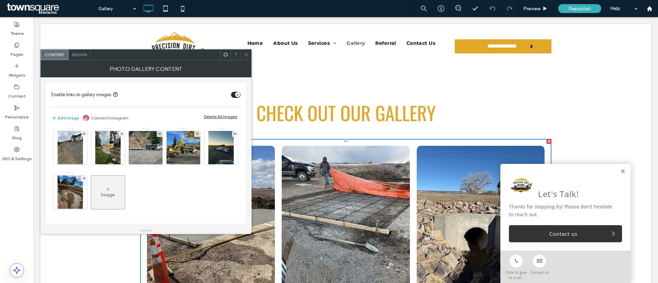
click at [108, 192] on div "Image" at bounding box center [108, 195] width 14 height 6
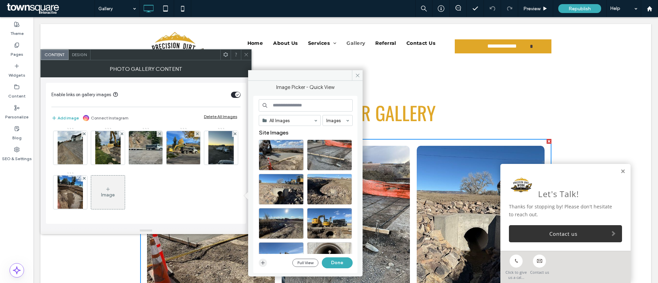
click at [263, 265] on icon "button" at bounding box center [262, 262] width 5 height 5
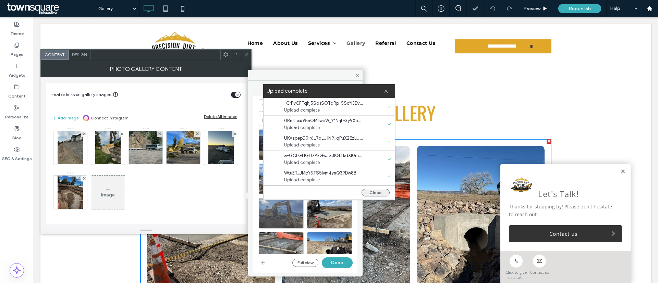
click at [383, 194] on button "Close" at bounding box center [376, 193] width 28 height 8
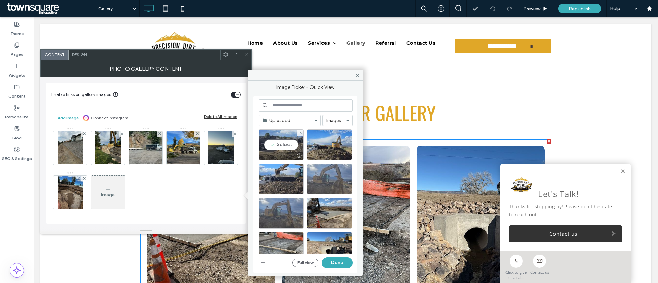
drag, startPoint x: 280, startPoint y: 141, endPoint x: 354, endPoint y: 143, distance: 73.7
click at [285, 141] on div "Select" at bounding box center [281, 145] width 45 height 31
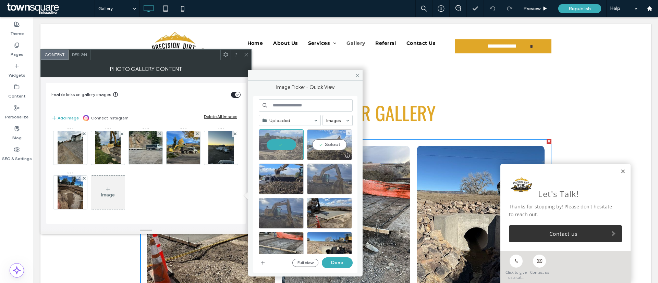
click at [335, 145] on div "Select" at bounding box center [329, 145] width 45 height 31
click at [281, 176] on div "Select" at bounding box center [281, 179] width 45 height 31
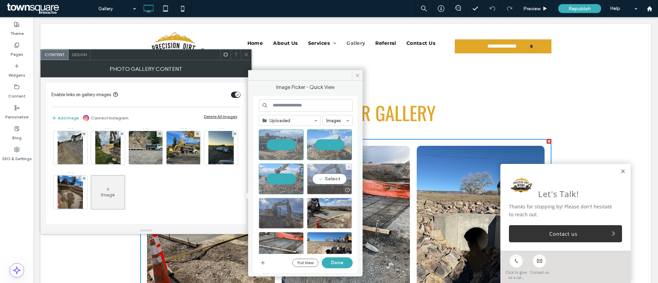
click at [336, 178] on div "Select" at bounding box center [329, 179] width 45 height 31
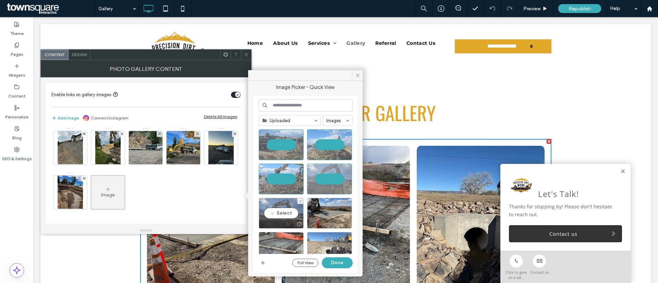
drag, startPoint x: 291, startPoint y: 210, endPoint x: 326, endPoint y: 244, distance: 48.7
click at [292, 214] on div "Select" at bounding box center [281, 213] width 45 height 31
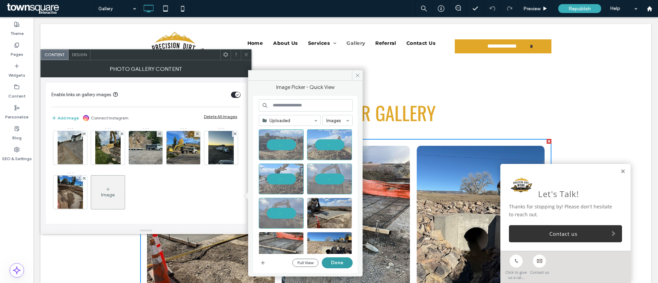
click at [333, 263] on button "Done" at bounding box center [337, 263] width 31 height 11
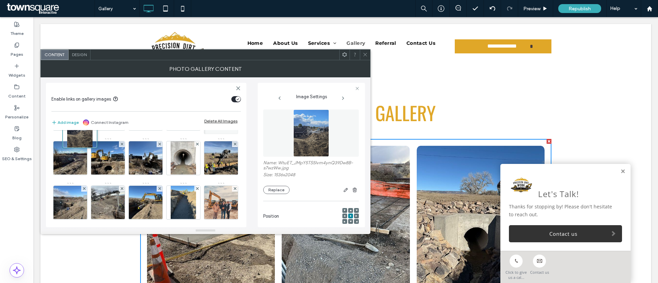
scroll to position [0, 0]
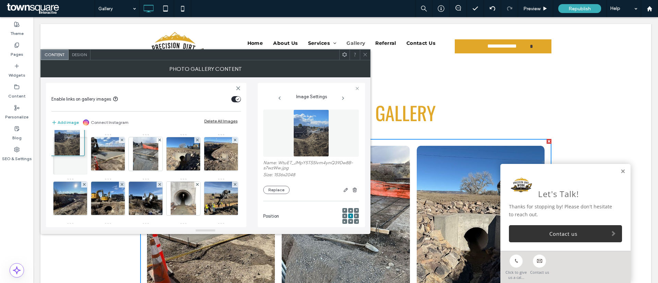
drag, startPoint x: 87, startPoint y: 148, endPoint x: 54, endPoint y: 73, distance: 81.5
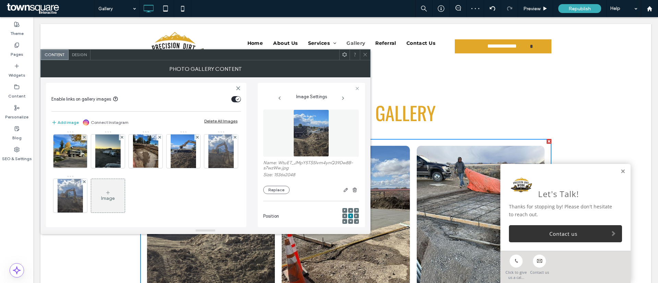
scroll to position [27, 0]
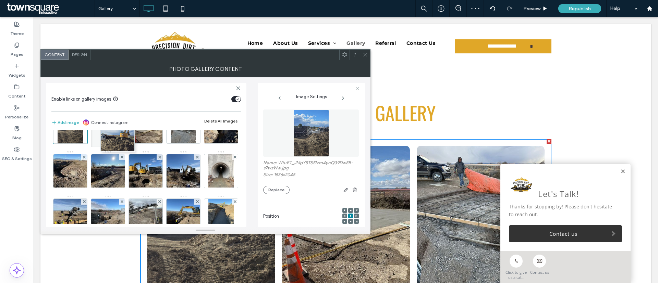
drag, startPoint x: 154, startPoint y: 172, endPoint x: 119, endPoint y: 120, distance: 62.3
click at [119, 120] on div "Enable links on gallery images Add image Connect Instagram Delete All Images Im…" at bounding box center [146, 155] width 200 height 145
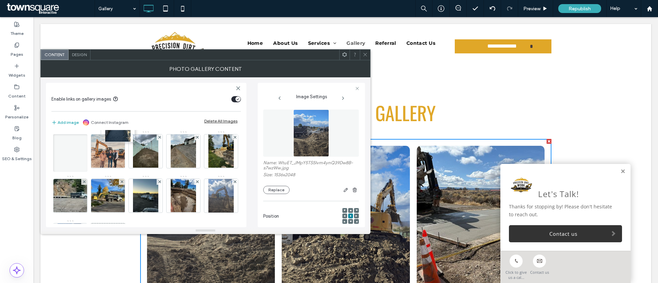
scroll to position [3, 0]
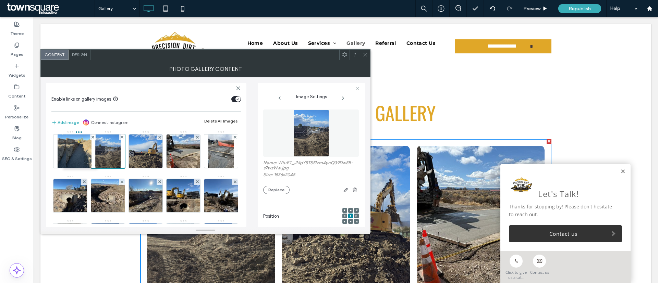
drag, startPoint x: 183, startPoint y: 160, endPoint x: 71, endPoint y: 107, distance: 124.2
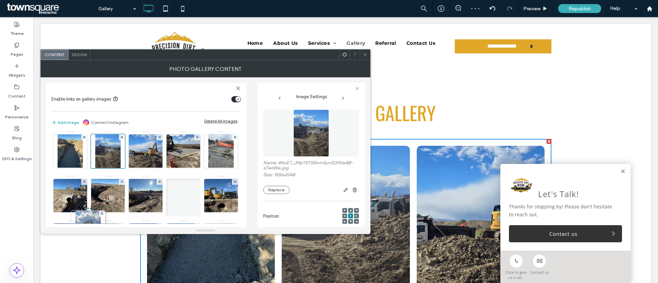
scroll to position [0, 0]
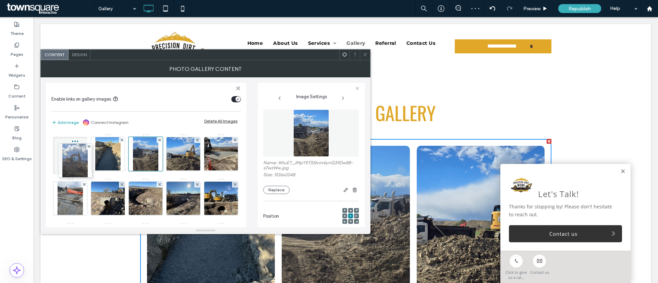
drag, startPoint x: 71, startPoint y: 195, endPoint x: 88, endPoint y: 134, distance: 62.8
click at [88, 134] on div "Image" at bounding box center [145, 267] width 189 height 267
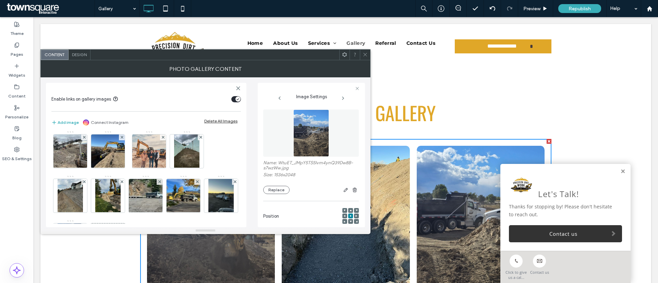
scroll to position [3, 0]
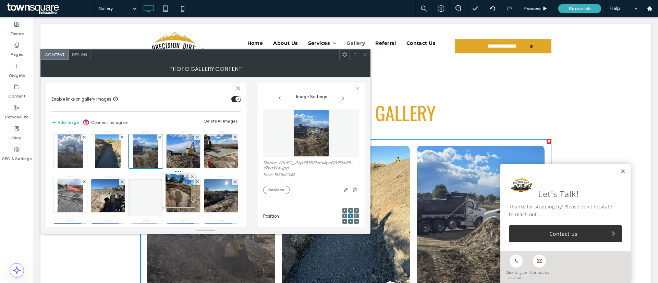
drag, startPoint x: 178, startPoint y: 153, endPoint x: 151, endPoint y: 82, distance: 75.8
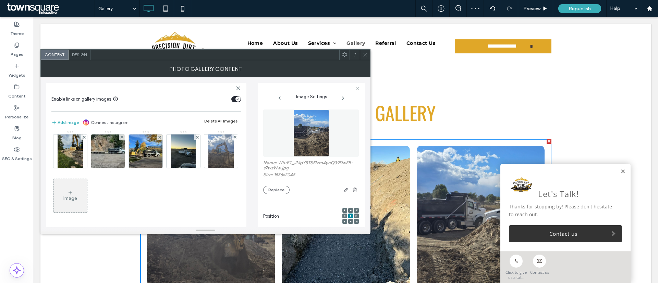
scroll to position [0, 0]
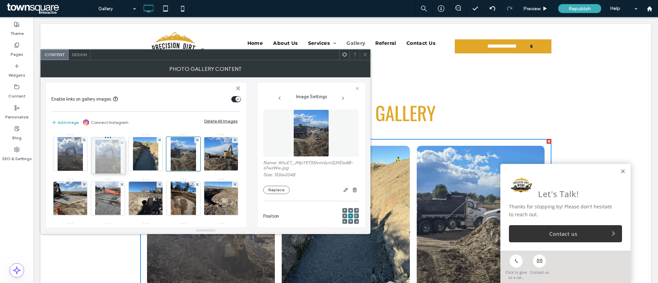
drag, startPoint x: 66, startPoint y: 192, endPoint x: 102, endPoint y: 153, distance: 53.3
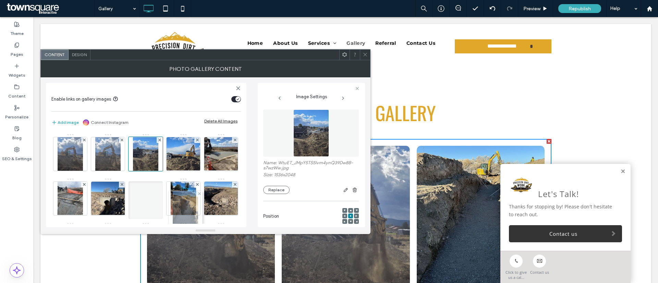
drag, startPoint x: 143, startPoint y: 158, endPoint x: 186, endPoint y: 220, distance: 75.5
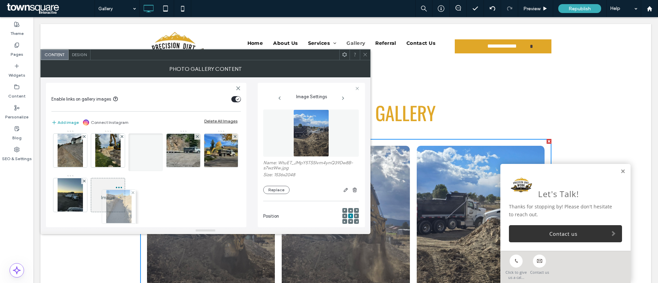
scroll to position [123, 0]
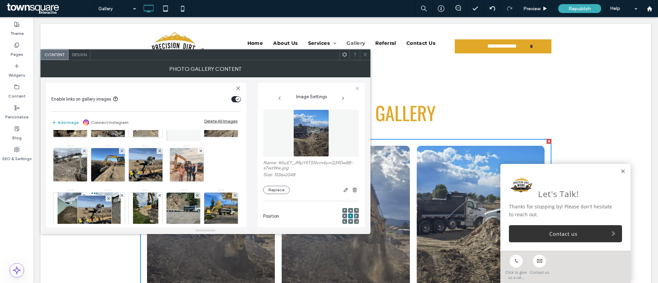
drag, startPoint x: 181, startPoint y: 154, endPoint x: 105, endPoint y: 230, distance: 107.8
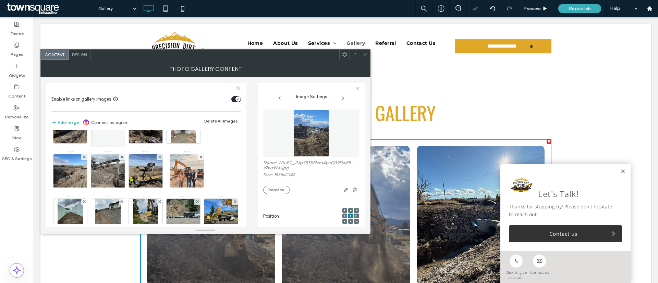
scroll to position [27, 0]
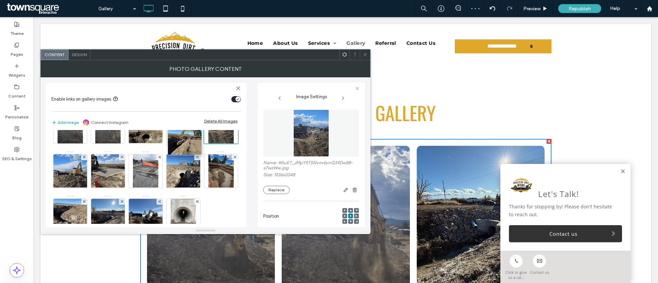
drag, startPoint x: 175, startPoint y: 176, endPoint x: 170, endPoint y: 130, distance: 46.5
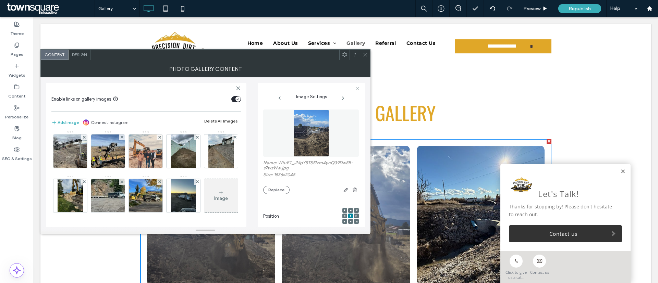
scroll to position [225, 0]
click at [364, 52] on icon at bounding box center [365, 54] width 5 height 5
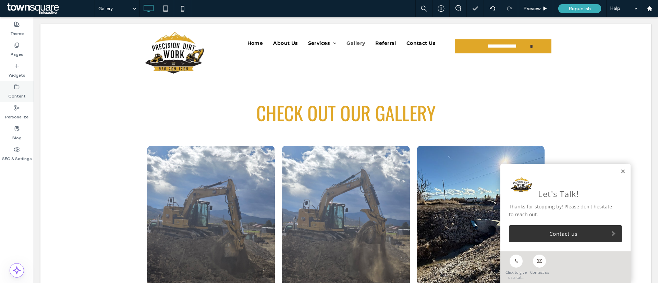
click at [15, 93] on label "Content" at bounding box center [16, 95] width 17 height 10
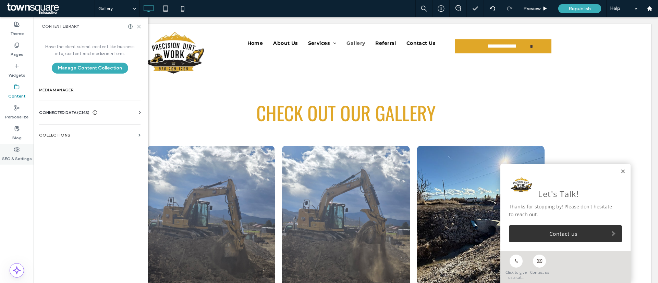
click at [15, 154] on label "SEO & Settings" at bounding box center [17, 158] width 30 height 10
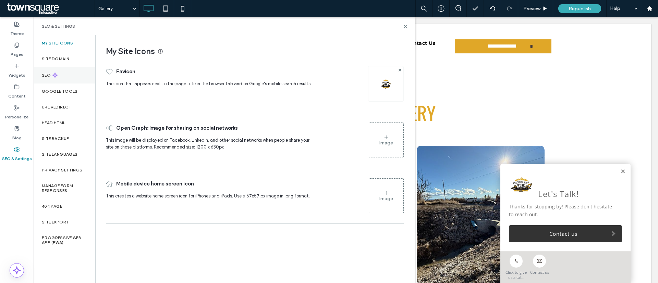
click at [56, 76] on use at bounding box center [54, 75] width 5 height 5
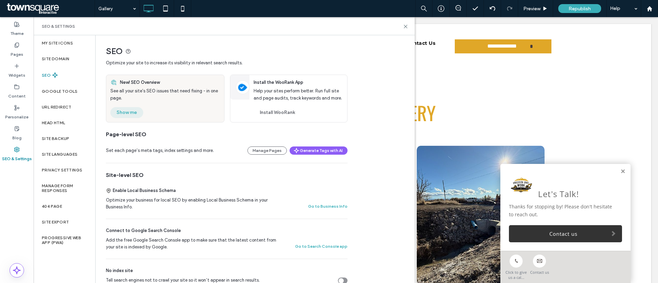
click at [128, 112] on button "Show me" at bounding box center [126, 112] width 33 height 11
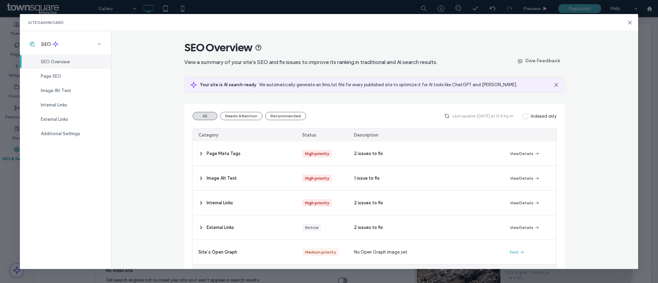
scroll to position [0, 0]
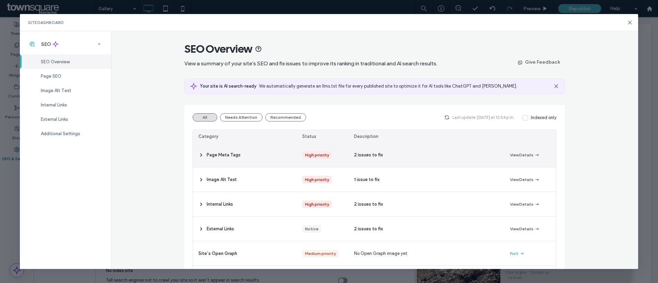
click at [217, 154] on span "Page Meta Tags" at bounding box center [224, 155] width 34 height 7
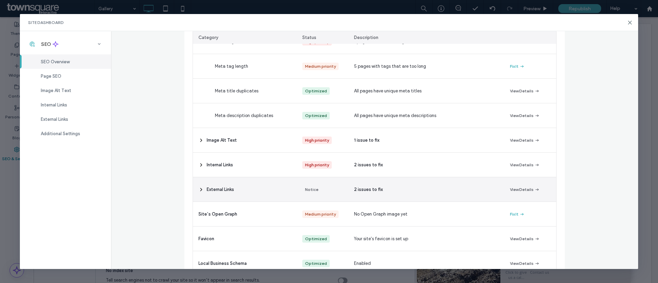
scroll to position [154, 0]
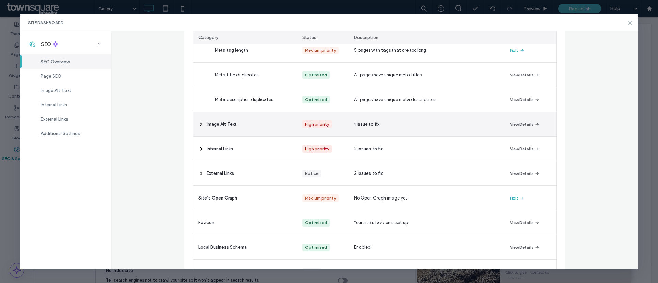
click at [213, 122] on span "Image Alt Text" at bounding box center [222, 124] width 30 height 7
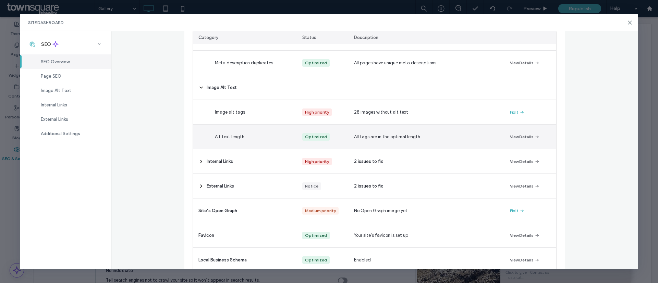
scroll to position [206, 0]
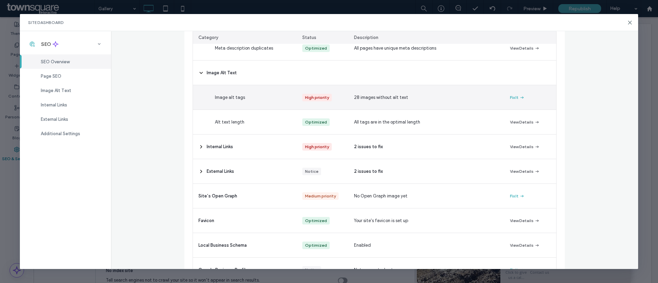
click at [218, 95] on span "Image alt tags" at bounding box center [230, 97] width 30 height 7
click at [511, 97] on button "Fix It" at bounding box center [517, 98] width 15 height 8
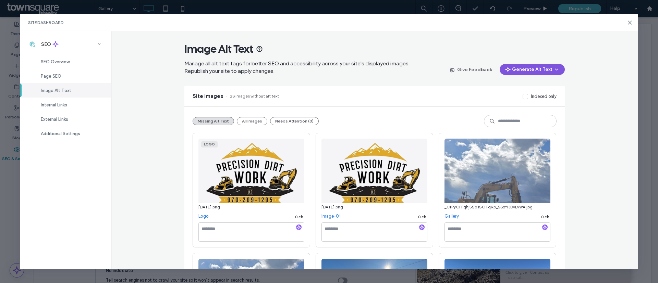
click at [519, 71] on button "Generate Alt Text" at bounding box center [532, 69] width 65 height 11
click at [522, 84] on span "Generate Missing Alt Text Only" at bounding box center [521, 87] width 63 height 7
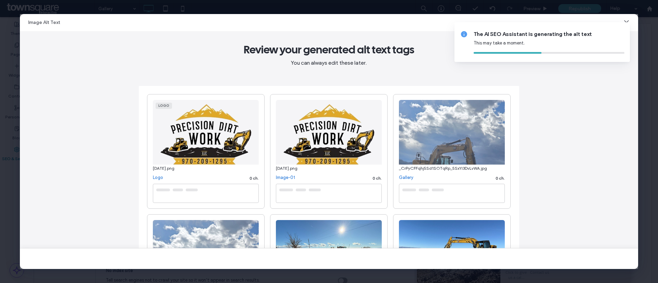
type textarea "**********"
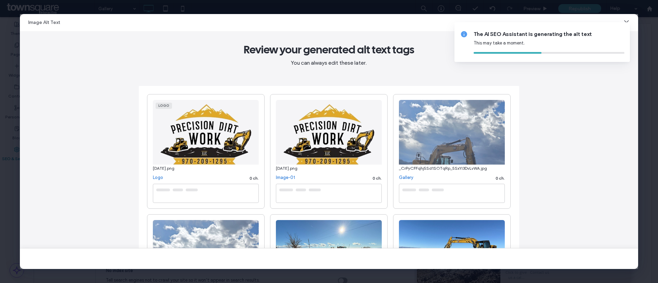
type textarea "**********"
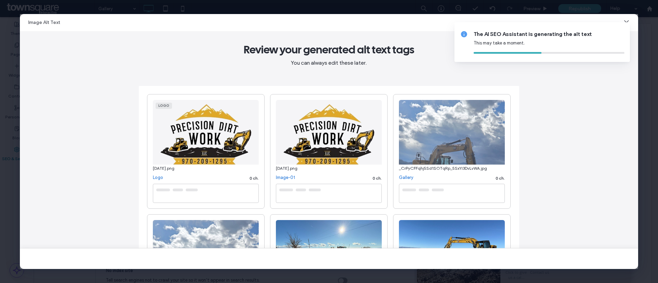
type textarea "**********"
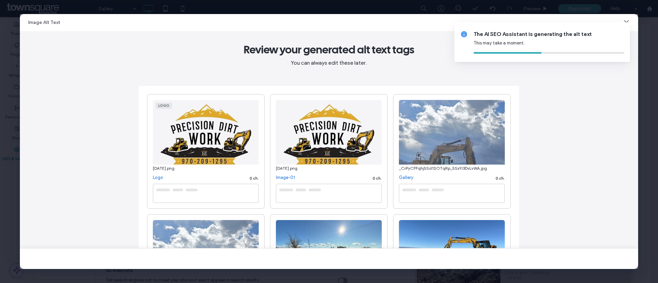
type textarea "**********"
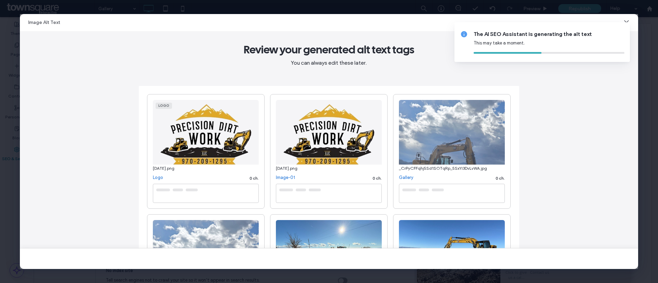
type textarea "**********"
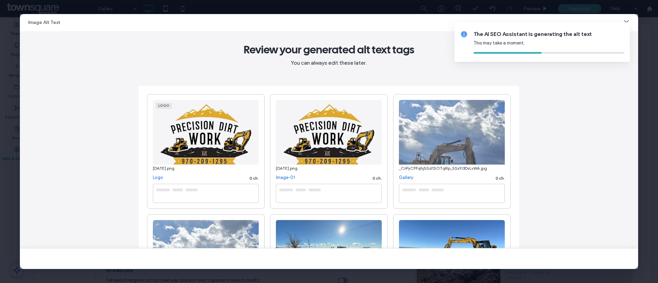
type textarea "**********"
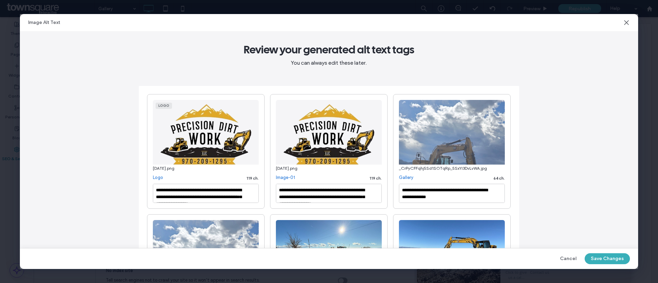
click at [624, 24] on icon at bounding box center [626, 22] width 7 height 7
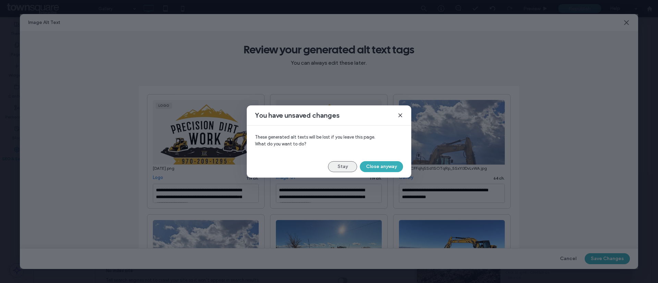
click at [334, 164] on button "Stay" at bounding box center [342, 166] width 29 height 11
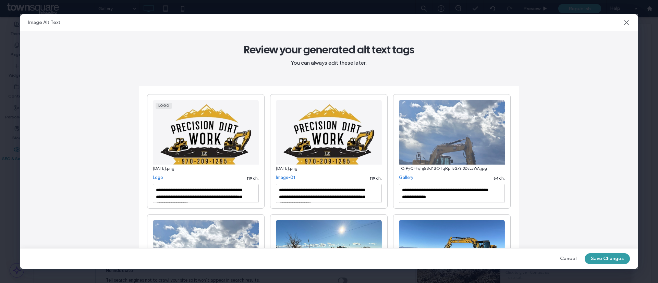
click at [596, 257] on button "Save Changes" at bounding box center [607, 259] width 45 height 11
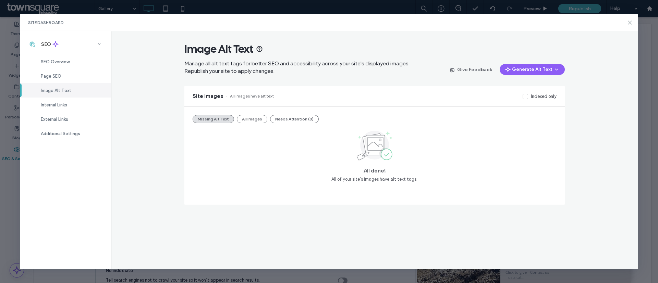
click at [631, 23] on icon at bounding box center [629, 22] width 5 height 5
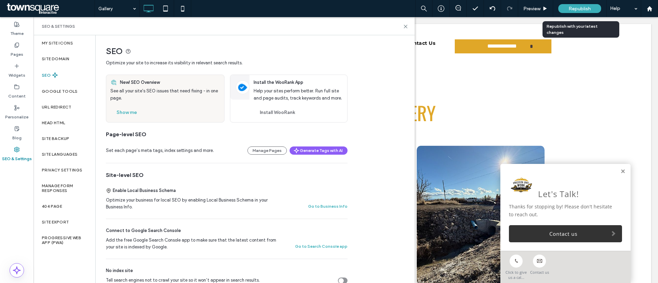
click at [585, 9] on span "Republish" at bounding box center [580, 9] width 22 height 6
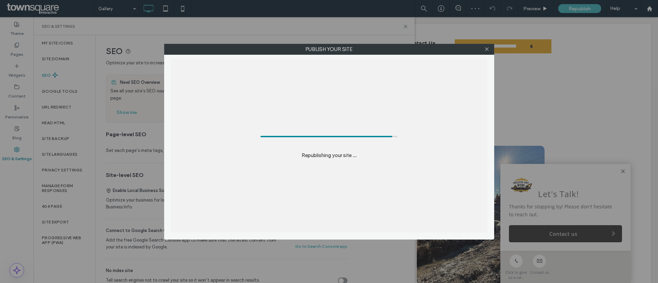
drag, startPoint x: 488, startPoint y: 48, endPoint x: 498, endPoint y: 16, distance: 33.9
click at [488, 41] on div "Publish your site Republishing your site ..." at bounding box center [329, 141] width 658 height 283
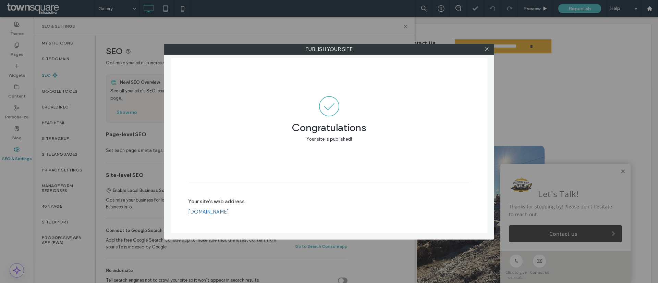
click at [490, 49] on div at bounding box center [487, 49] width 10 height 10
click at [487, 49] on use at bounding box center [486, 49] width 3 height 3
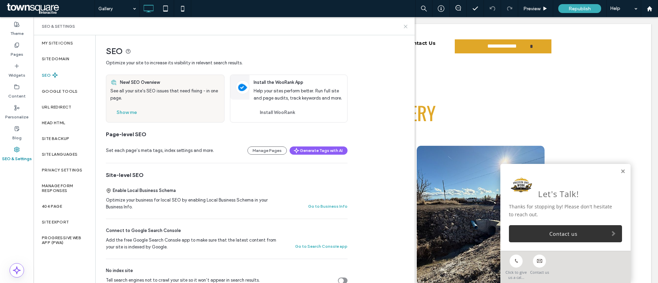
drag, startPoint x: 405, startPoint y: 26, endPoint x: 372, endPoint y: 9, distance: 37.4
click at [405, 26] on icon at bounding box center [405, 26] width 5 height 5
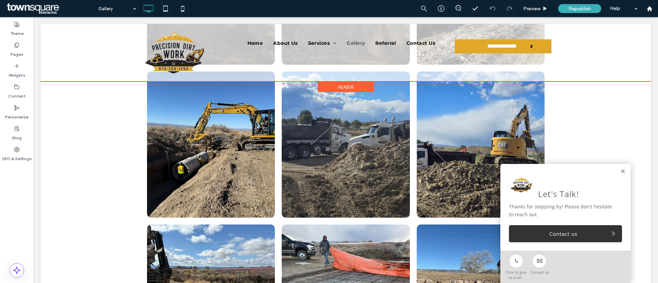
scroll to position [257, 0]
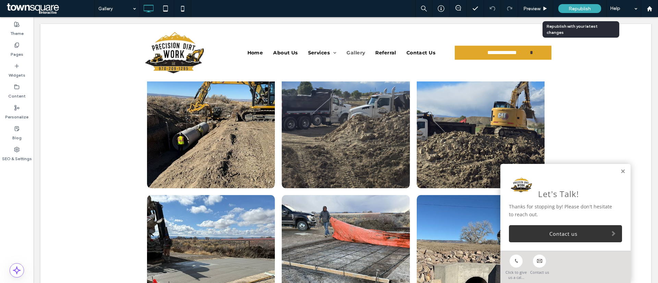
click at [596, 5] on div "Republish" at bounding box center [579, 8] width 43 height 9
